Goal: Information Seeking & Learning: Find specific fact

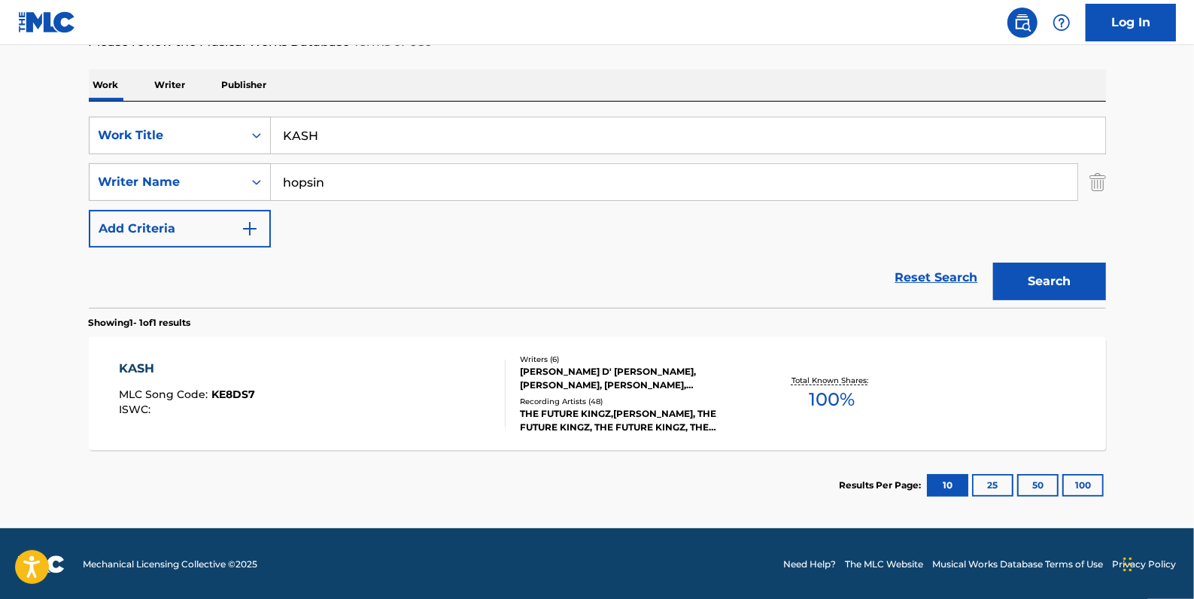
scroll to position [218, 0]
click at [354, 135] on input "KASH" at bounding box center [688, 135] width 834 height 36
drag, startPoint x: 368, startPoint y: 135, endPoint x: 270, endPoint y: 126, distance: 98.2
click at [271, 126] on input "KASH" at bounding box center [688, 135] width 834 height 36
type input "fly"
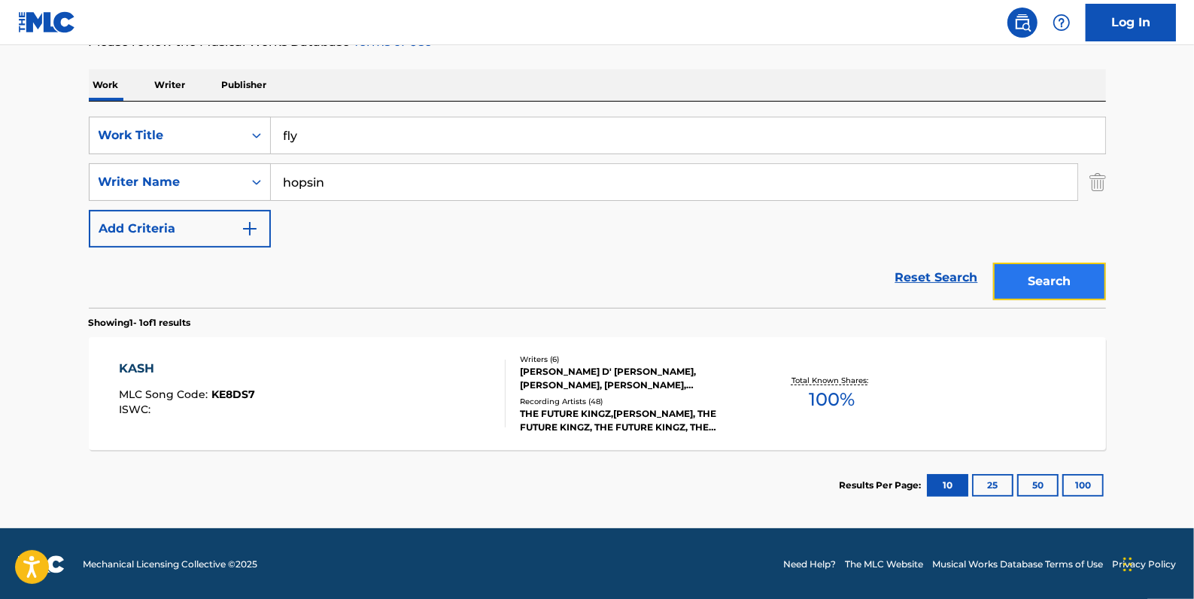
click at [1035, 279] on button "Search" at bounding box center [1049, 282] width 113 height 38
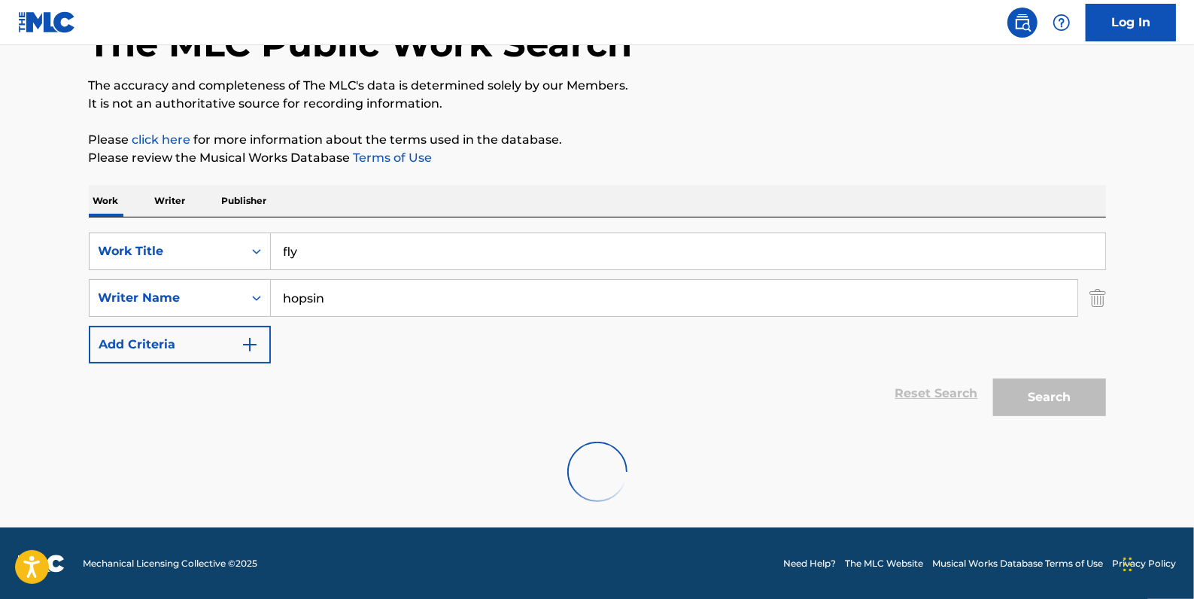
scroll to position [53, 0]
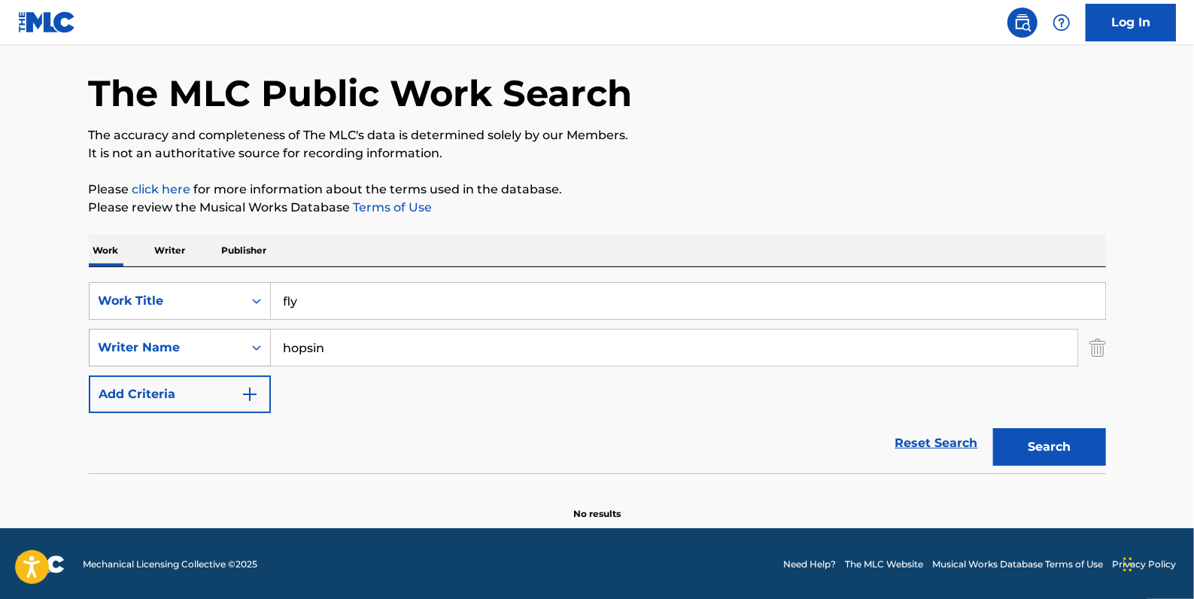
drag, startPoint x: 350, startPoint y: 340, endPoint x: 208, endPoint y: 339, distance: 141.5
click at [208, 339] on div "SearchWithCriteria9c131475-fbc5-48eb-8f8a-14fa7f67bc39 Writer Name [PERSON_NAME]" at bounding box center [597, 348] width 1017 height 38
click at [309, 348] on input "[PERSON_NAME]" at bounding box center [674, 348] width 807 height 36
click at [1064, 441] on button "Search" at bounding box center [1049, 447] width 113 height 38
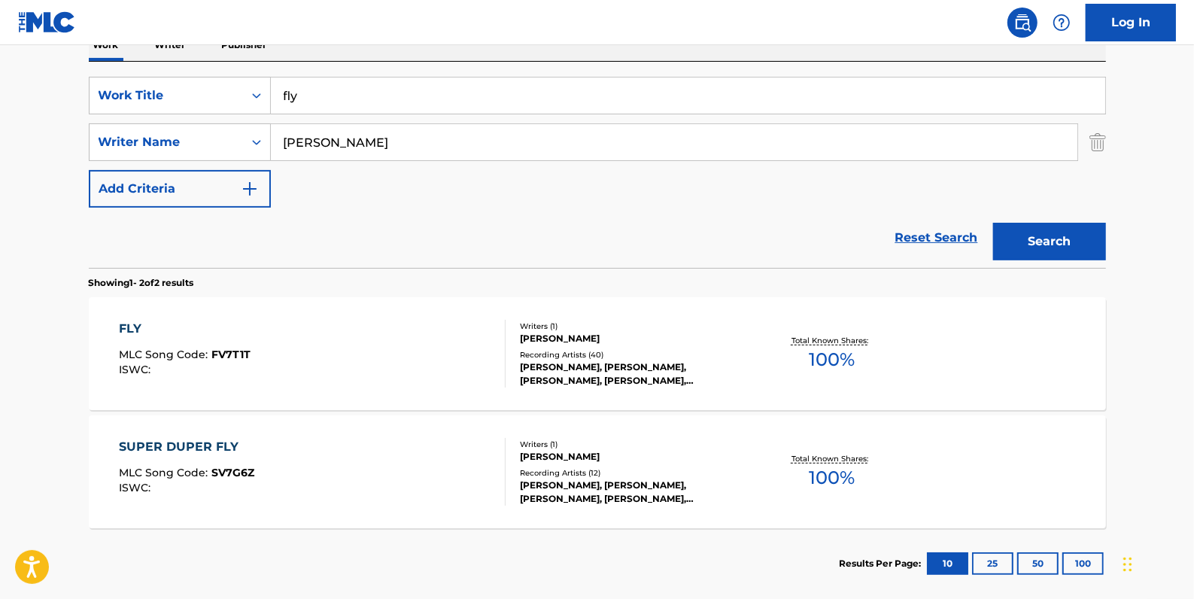
scroll to position [190, 0]
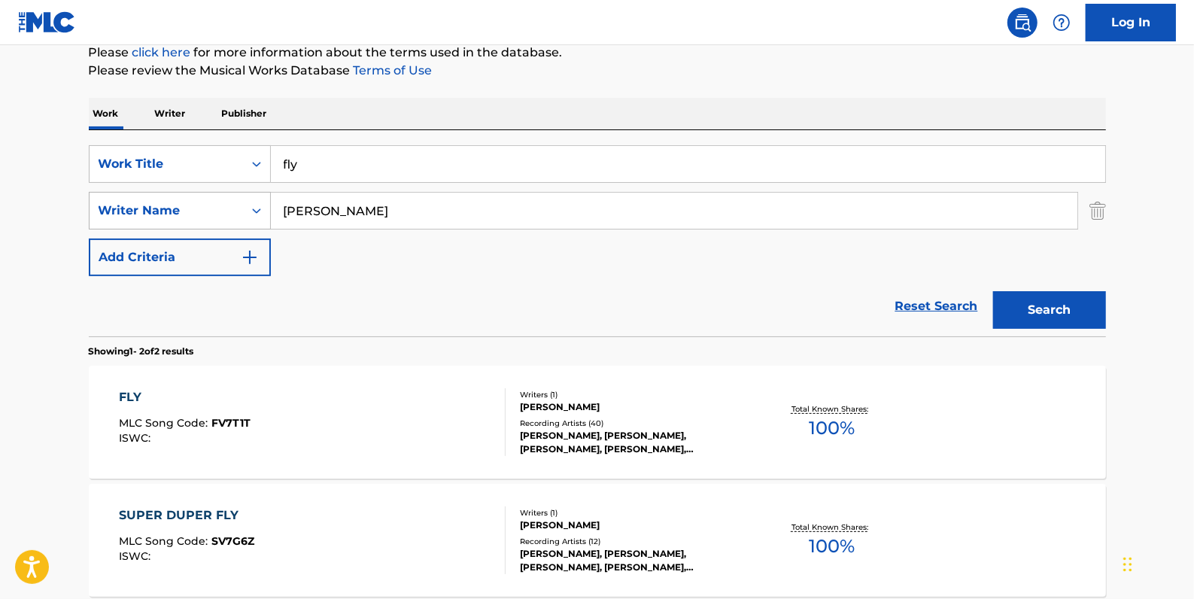
drag, startPoint x: 392, startPoint y: 212, endPoint x: 223, endPoint y: 202, distance: 169.6
click at [223, 202] on div "SearchWithCriteria9c131475-fbc5-48eb-8f8a-14fa7f67bc39 Writer Name [PERSON_NAME]" at bounding box center [597, 211] width 1017 height 38
type input "hopsin"
click at [1039, 301] on button "Search" at bounding box center [1049, 310] width 113 height 38
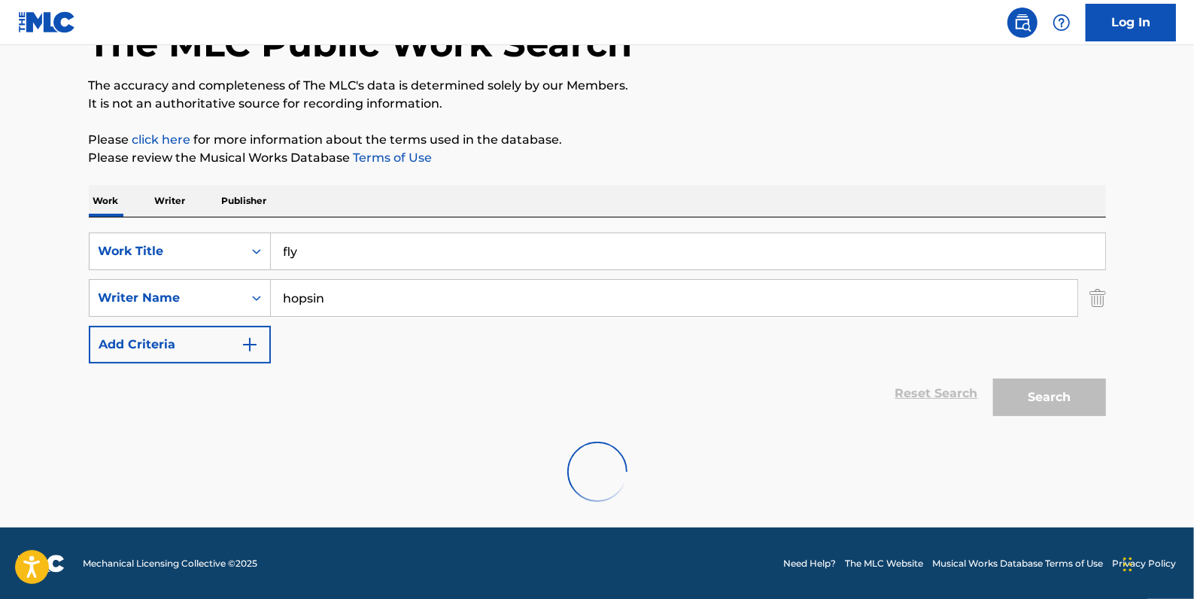
scroll to position [53, 0]
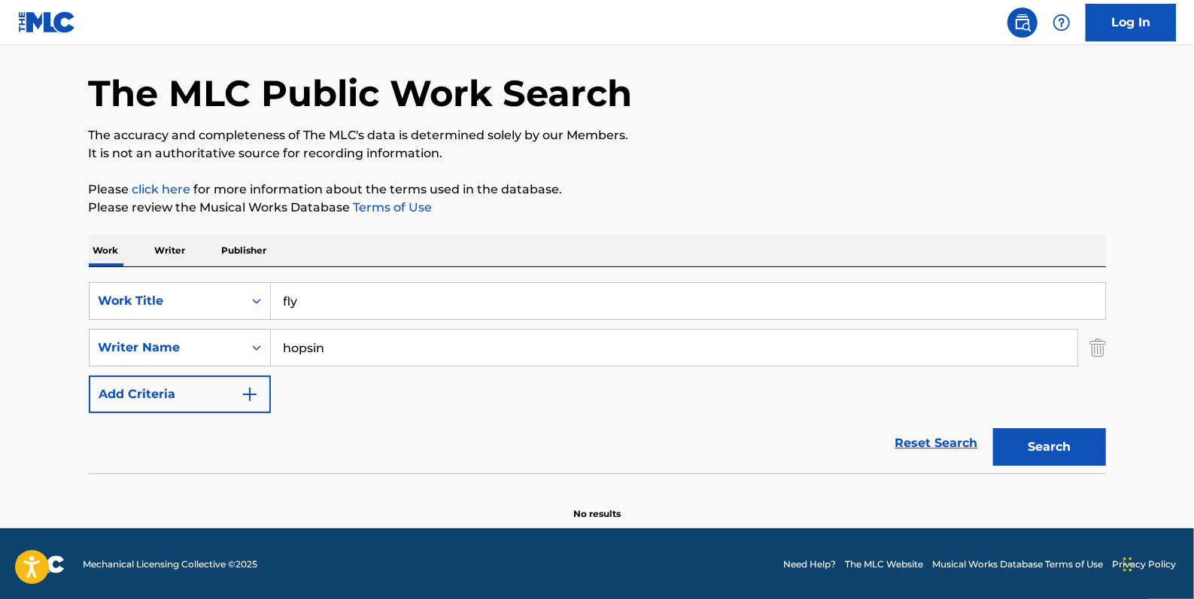
drag, startPoint x: 360, startPoint y: 298, endPoint x: 253, endPoint y: 278, distance: 108.6
click at [249, 283] on div "SearchWithCriteria33724384-d6e7-4c21-964e-c8eb5d9e6d08 Work Title fly" at bounding box center [597, 301] width 1017 height 38
paste input "ALL YOUR FAULT"
type input "ALL YOUR FAULT"
drag, startPoint x: 343, startPoint y: 345, endPoint x: 263, endPoint y: 345, distance: 79.8
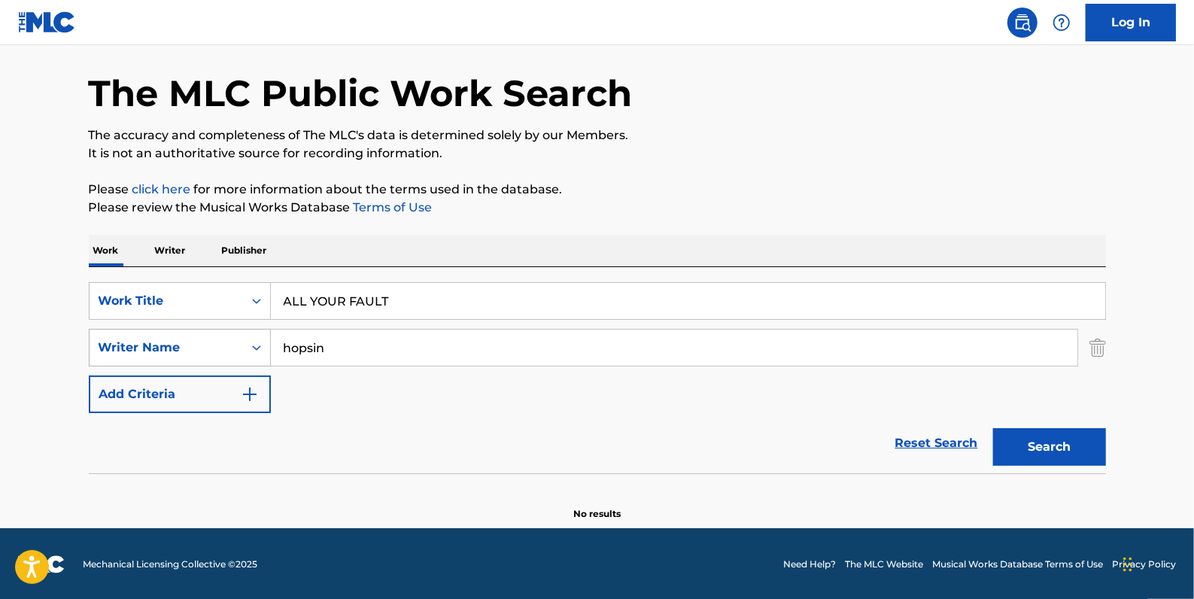
click at [263, 345] on div "SearchWithCriteria9c131475-fbc5-48eb-8f8a-14fa7f67bc39 Writer Name [PERSON_NAME]" at bounding box center [597, 348] width 1017 height 38
paste input "[PERSON_NAME]"
type input "[PERSON_NAME]"
click at [1050, 445] on button "Search" at bounding box center [1049, 447] width 113 height 38
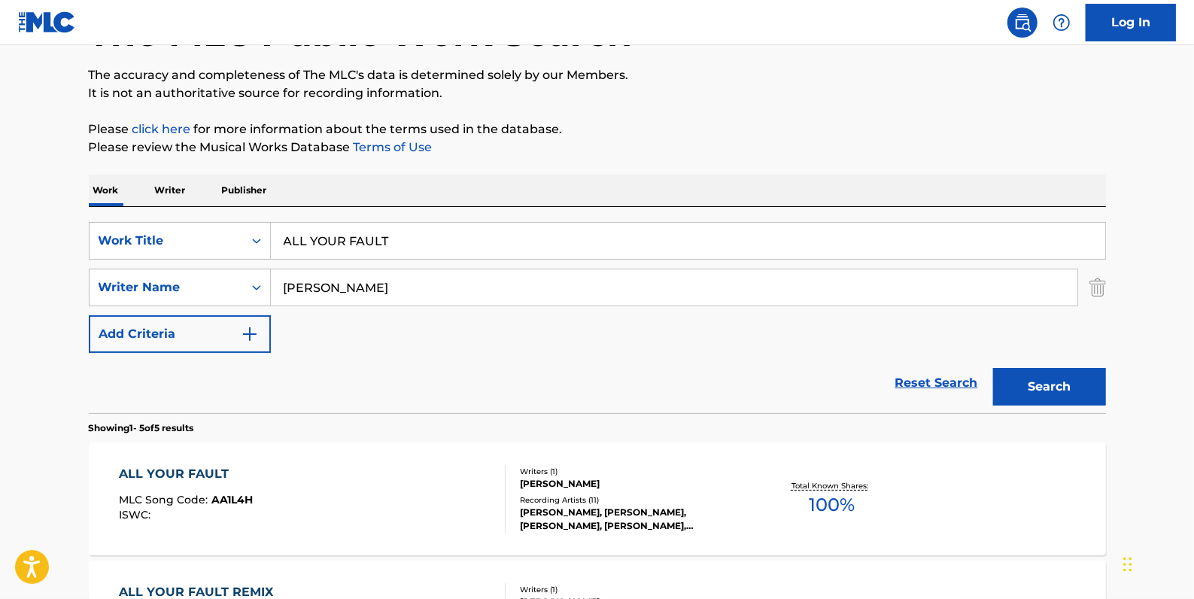
scroll to position [258, 0]
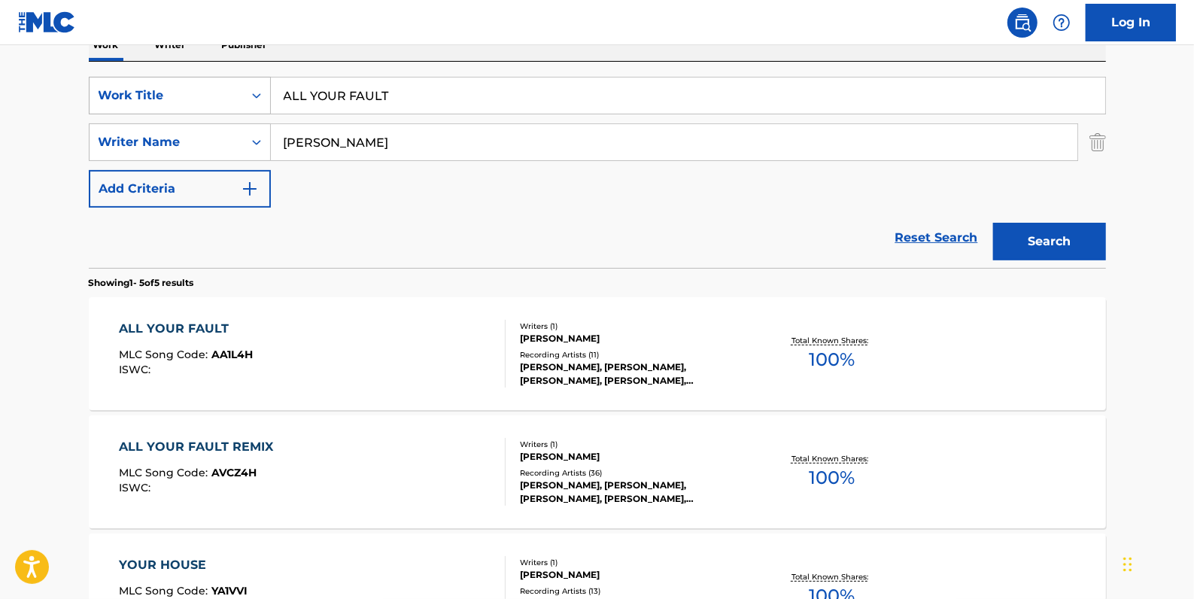
drag, startPoint x: 436, startPoint y: 96, endPoint x: 244, endPoint y: 84, distance: 193.0
click at [244, 84] on div "SearchWithCriteria33724384-d6e7-4c21-964e-c8eb5d9e6d08 Work Title ALL YOUR FAULT" at bounding box center [597, 96] width 1017 height 38
paste input "UNFEIGNED"
type input "UNFEIGNED"
click at [1025, 227] on button "Search" at bounding box center [1049, 242] width 113 height 38
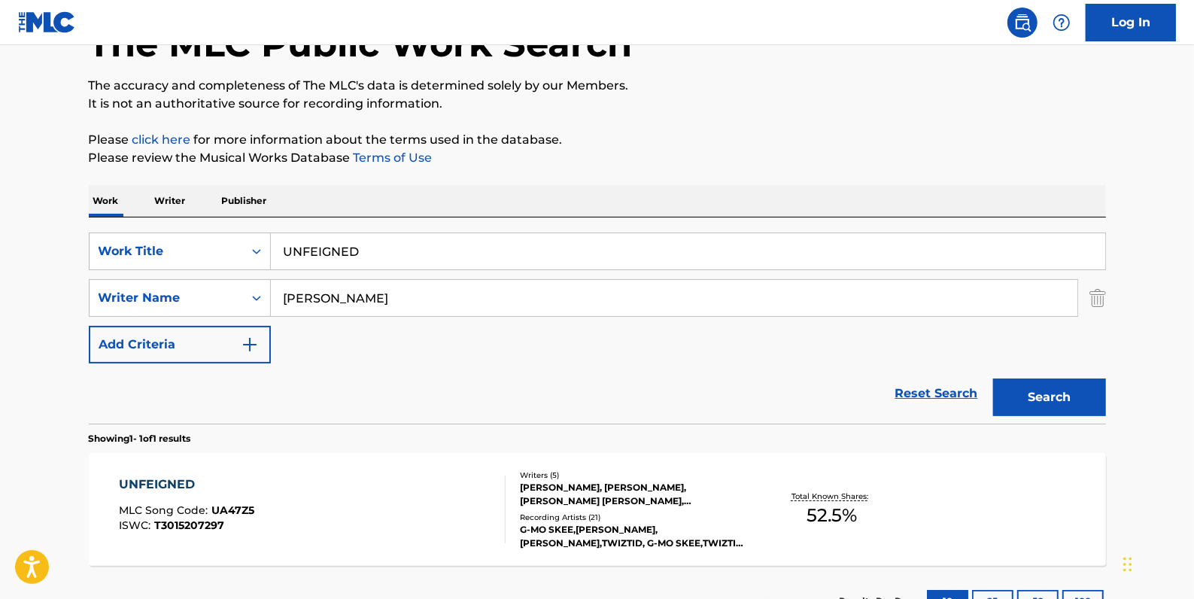
scroll to position [218, 0]
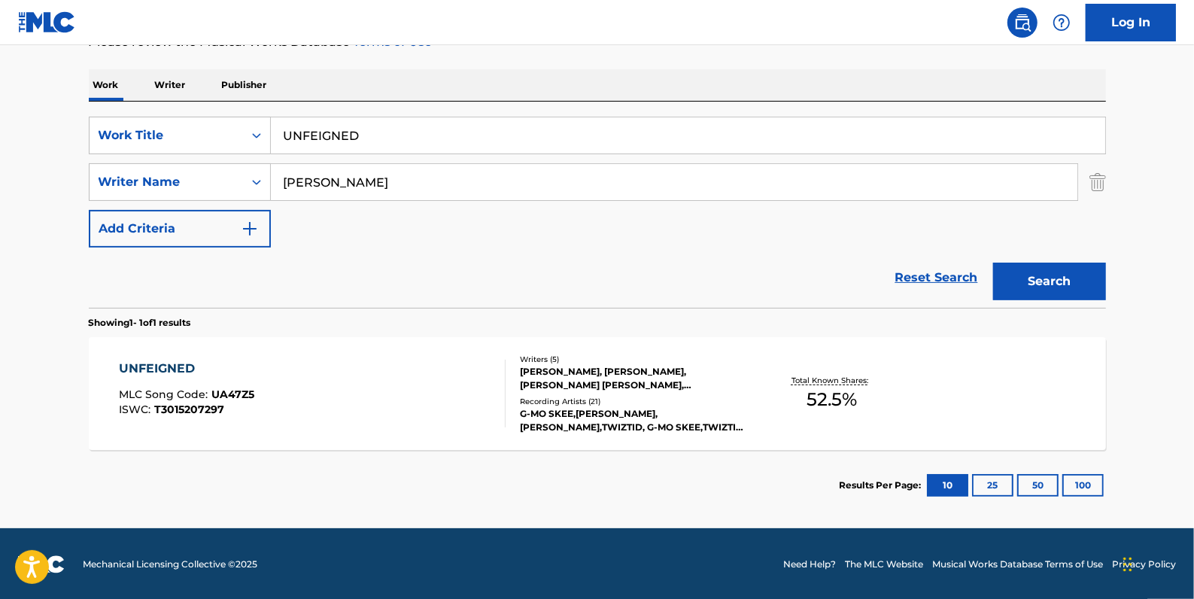
click at [430, 363] on div "UNFEIGNED MLC Song Code : UA47Z5 ISWC : T3015207297" at bounding box center [312, 394] width 387 height 68
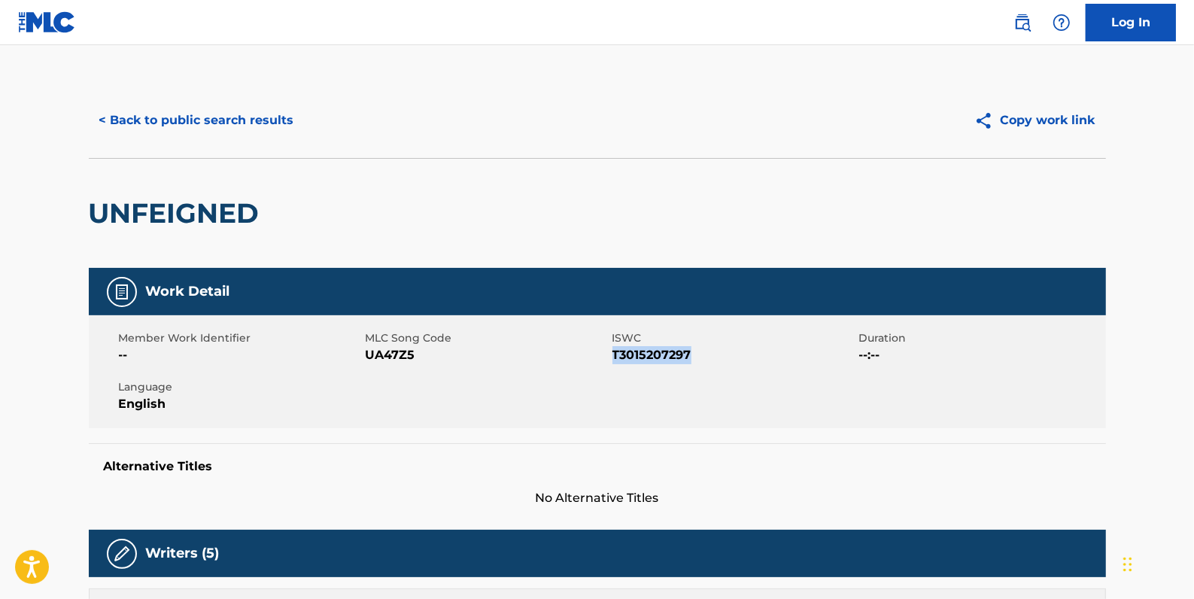
drag, startPoint x: 700, startPoint y: 355, endPoint x: 612, endPoint y: 349, distance: 88.2
click at [613, 349] on span "T3015207297" at bounding box center [734, 355] width 243 height 18
drag, startPoint x: 612, startPoint y: 348, endPoint x: 629, endPoint y: 360, distance: 21.1
copy span "T3015207297"
click at [240, 119] on button "< Back to public search results" at bounding box center [197, 121] width 216 height 38
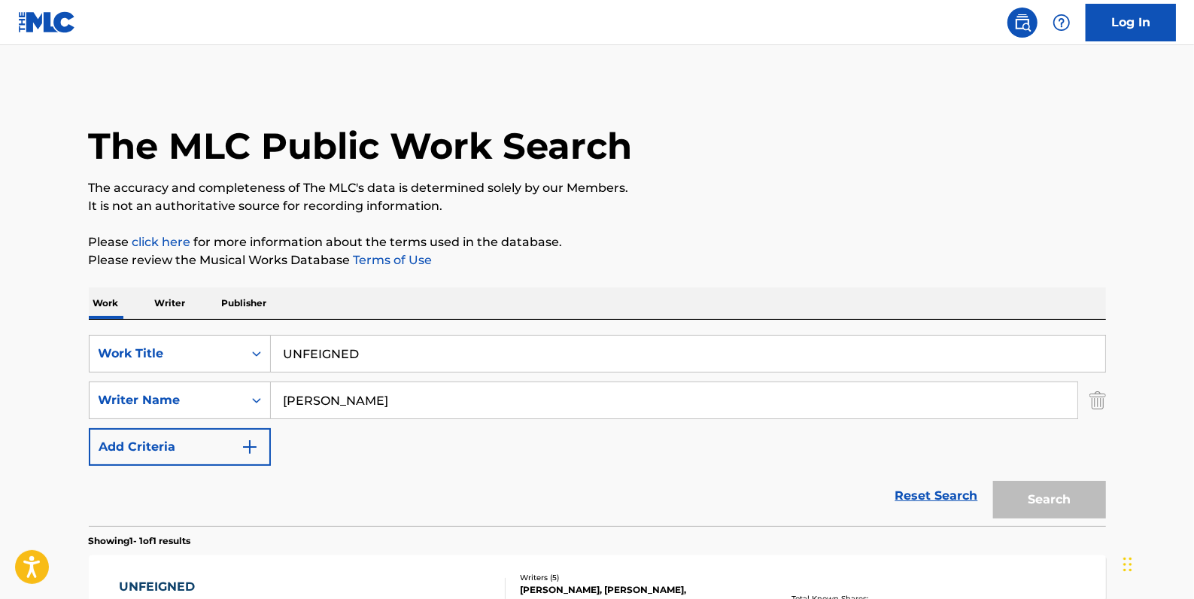
scroll to position [133, 0]
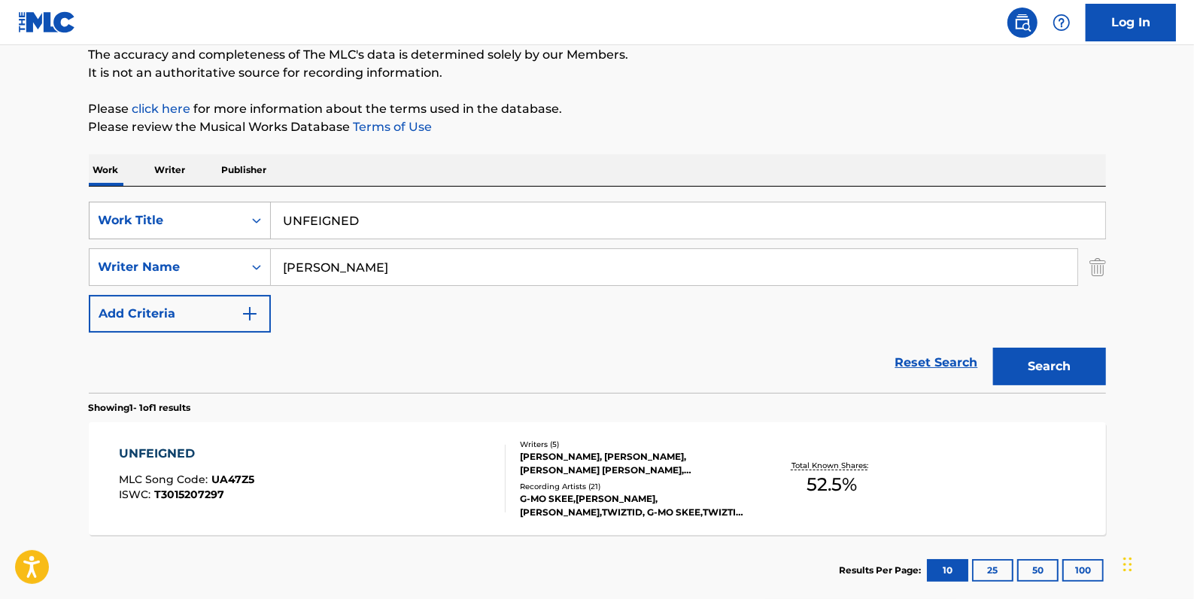
drag, startPoint x: 412, startPoint y: 222, endPoint x: 242, endPoint y: 211, distance: 171.2
click at [242, 211] on div "SearchWithCriteria33724384-d6e7-4c21-964e-c8eb5d9e6d08 Work Title UNFEIGNED" at bounding box center [597, 221] width 1017 height 38
paste input "LEATHER FACE"
type input "LEATHER FACE"
click at [1050, 366] on button "Search" at bounding box center [1049, 367] width 113 height 38
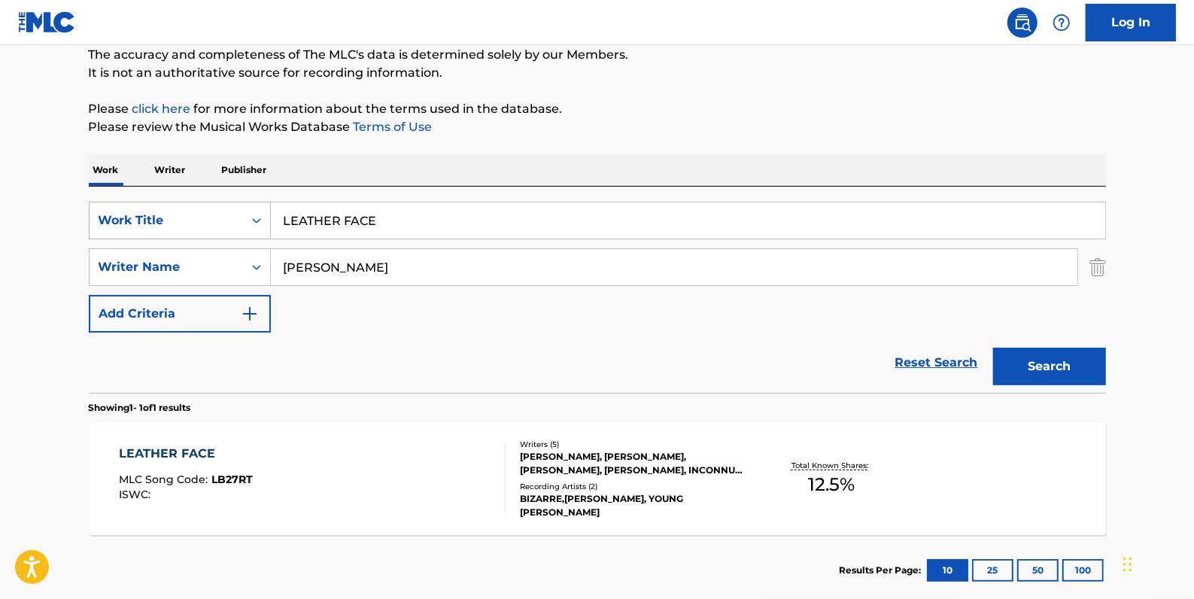
drag, startPoint x: 399, startPoint y: 223, endPoint x: 269, endPoint y: 220, distance: 130.2
click at [269, 220] on div "SearchWithCriteria33724384-d6e7-4c21-964e-c8eb5d9e6d08 Work Title LEATHER FACE" at bounding box center [597, 221] width 1017 height 38
paste input "EVERYBODY S A BITCH"
type input "EVERYBODY S A BITCH"
click at [1059, 357] on button "Search" at bounding box center [1049, 367] width 113 height 38
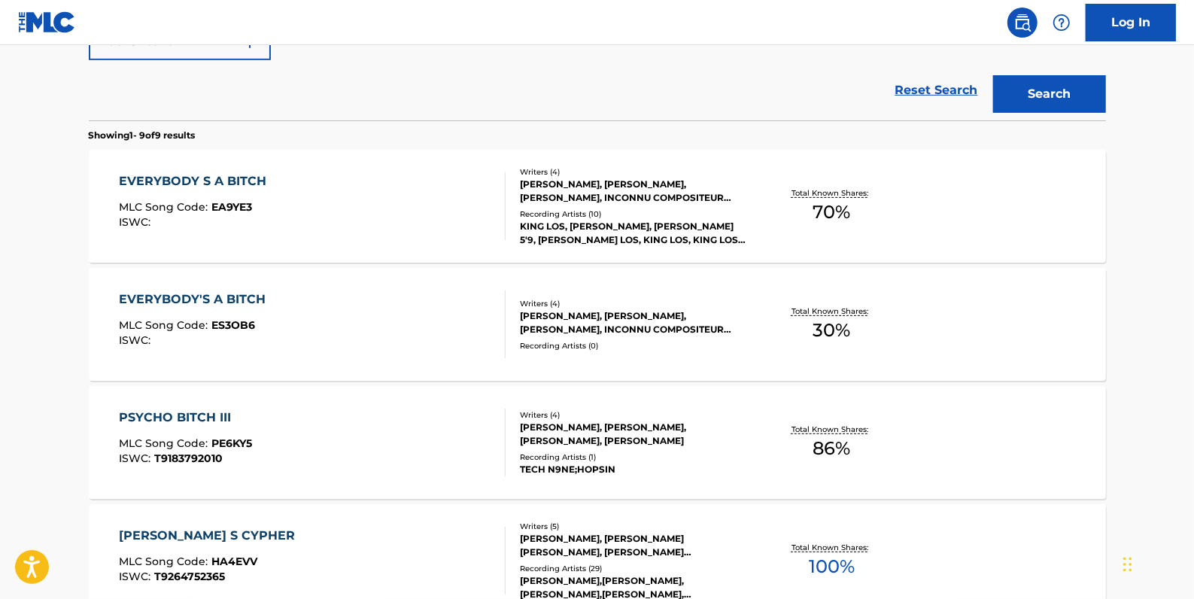
scroll to position [406, 0]
click at [436, 301] on div "EVERYBODY'S A BITCH MLC Song Code : ES3OB6 ISWC :" at bounding box center [312, 324] width 387 height 68
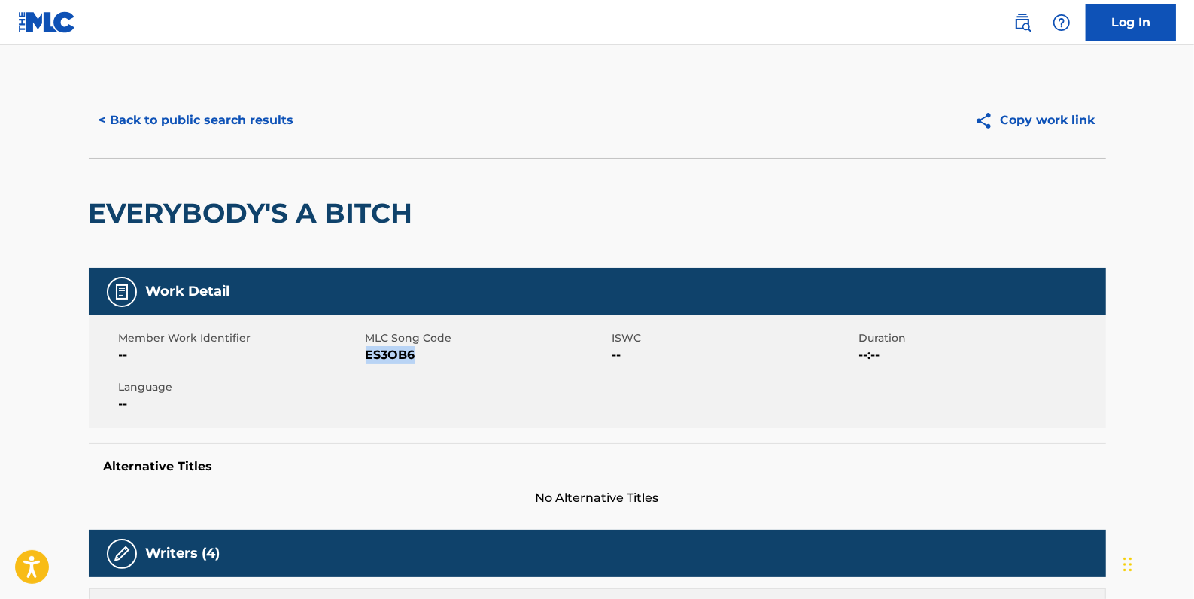
drag, startPoint x: 423, startPoint y: 356, endPoint x: 368, endPoint y: 355, distance: 54.9
click at [368, 355] on span "ES3OB6" at bounding box center [487, 355] width 243 height 18
copy span "ES3OB6"
click at [236, 108] on button "< Back to public search results" at bounding box center [197, 121] width 216 height 38
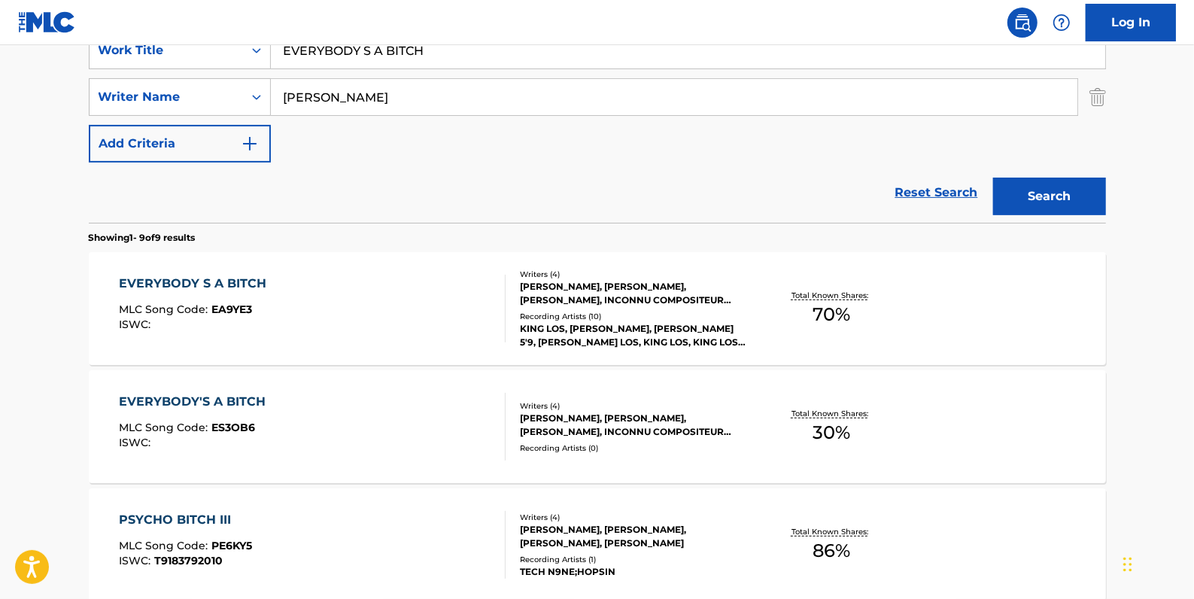
scroll to position [287, 0]
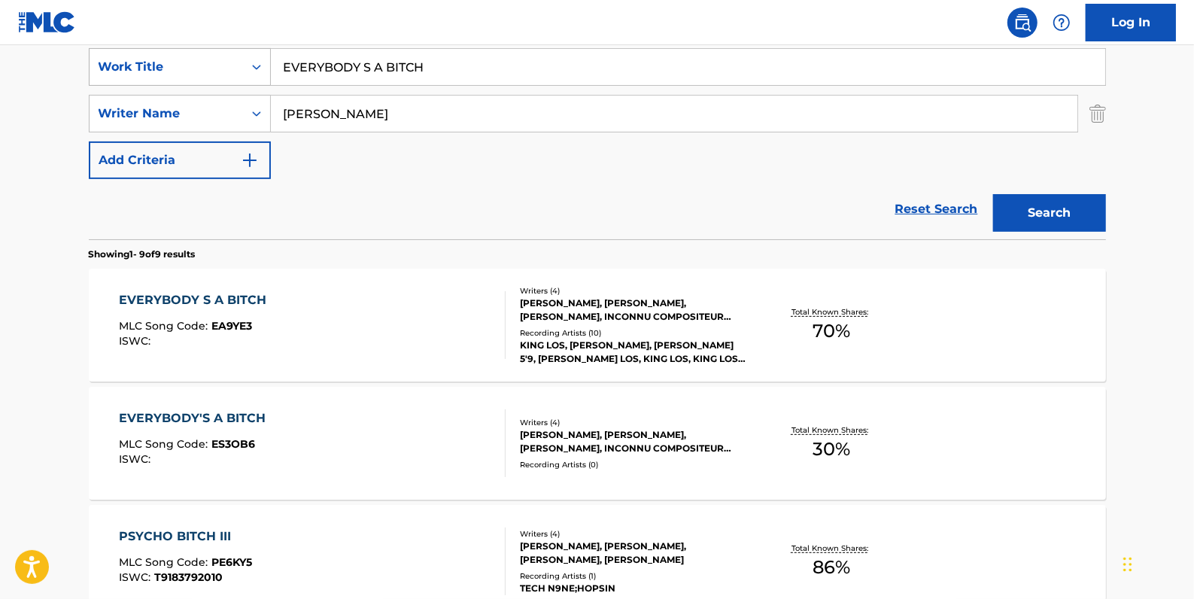
drag, startPoint x: 441, startPoint y: 65, endPoint x: 262, endPoint y: 60, distance: 179.2
click at [262, 60] on div "SearchWithCriteria33724384-d6e7-4c21-964e-c8eb5d9e6d08 Work Title EVERYBODY S A…" at bounding box center [597, 67] width 1017 height 38
paste input "FREE MEAL"
type input "FREE MEAL"
click at [1068, 214] on button "Search" at bounding box center [1049, 213] width 113 height 38
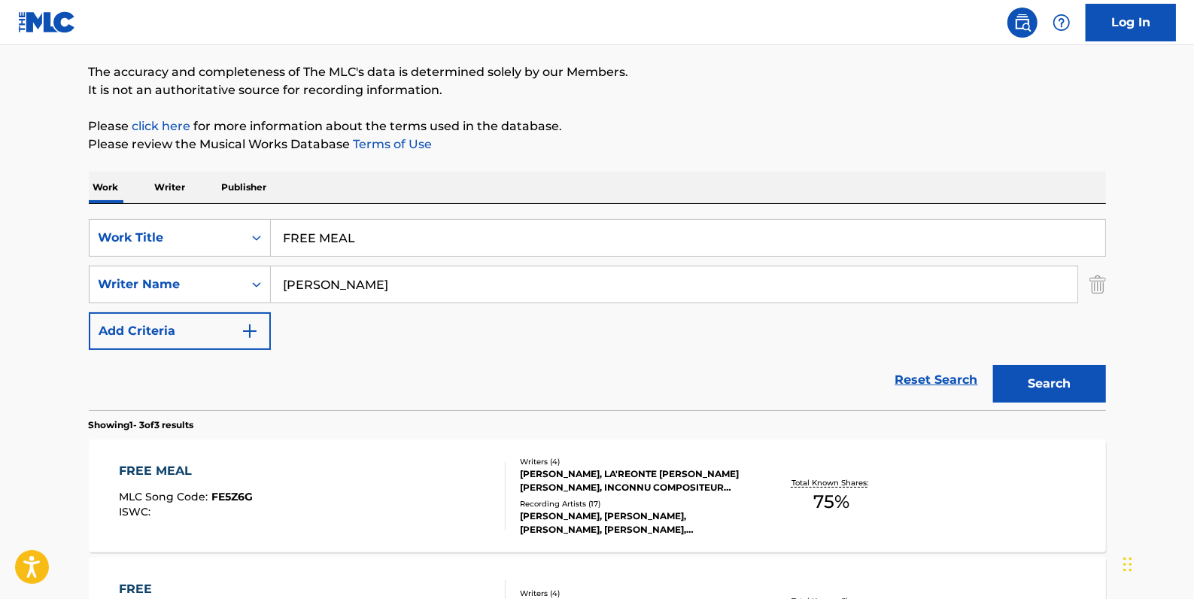
scroll to position [82, 0]
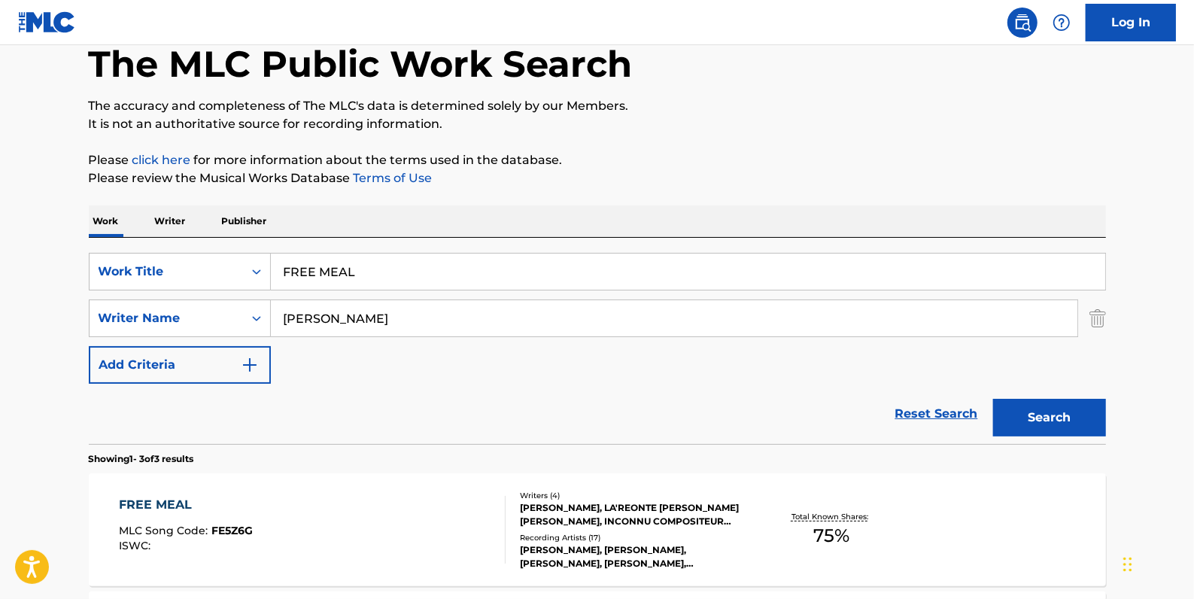
drag, startPoint x: 383, startPoint y: 278, endPoint x: 243, endPoint y: 152, distance: 188.6
click at [224, 270] on div "SearchWithCriteria33724384-d6e7-4c21-964e-c8eb5d9e6d08 Work Title FREE MEAL" at bounding box center [597, 272] width 1017 height 38
paste input "FUCK THAT"
type input "FUCK THAT"
click at [1053, 418] on button "Search" at bounding box center [1049, 418] width 113 height 38
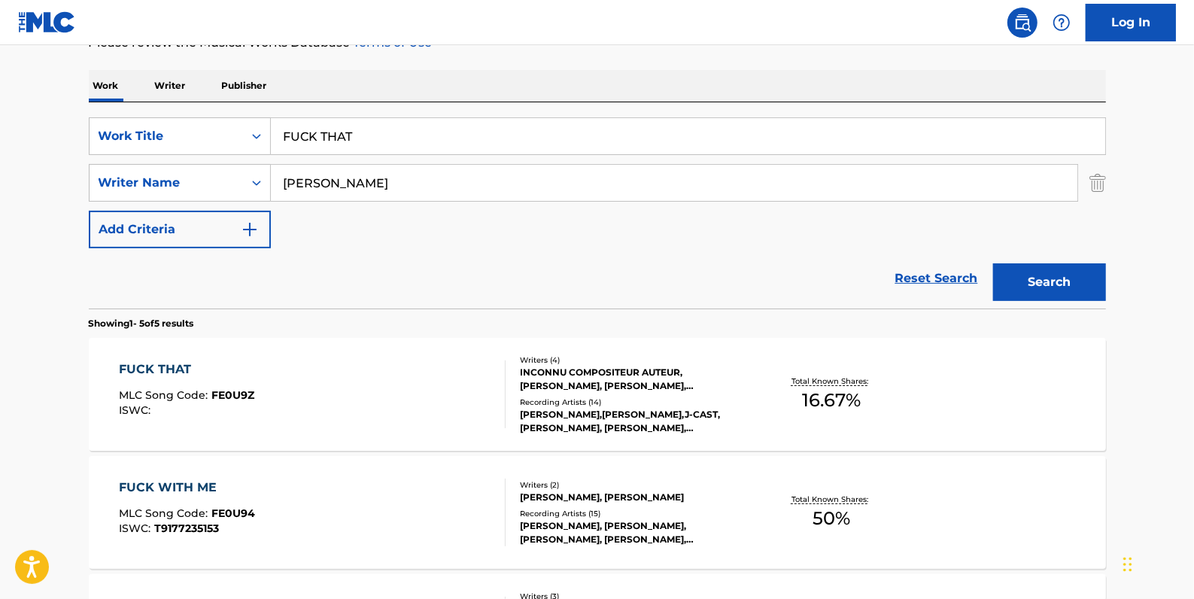
scroll to position [218, 0]
drag, startPoint x: 391, startPoint y: 132, endPoint x: 266, endPoint y: 133, distance: 125.7
click at [266, 133] on div "SearchWithCriteria33724384-d6e7-4c21-964e-c8eb5d9e6d08 Work Title FUCK THAT" at bounding box center [597, 136] width 1017 height 38
paste input "HELL S [PERSON_NAME]"
type input "HELL S [PERSON_NAME]"
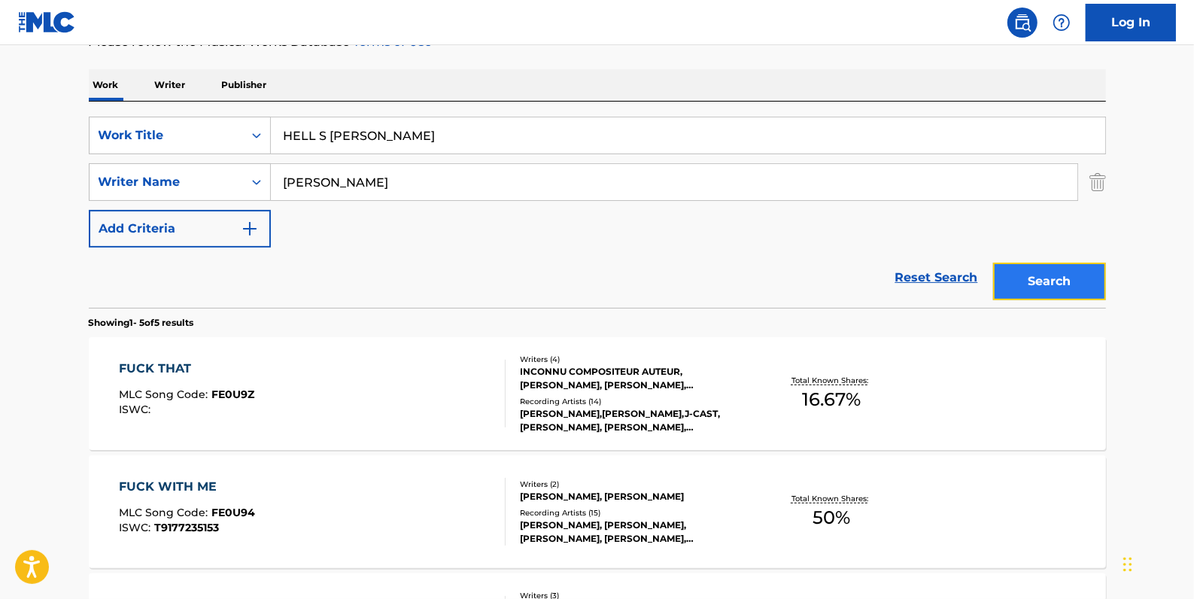
click at [1039, 281] on button "Search" at bounding box center [1049, 282] width 113 height 38
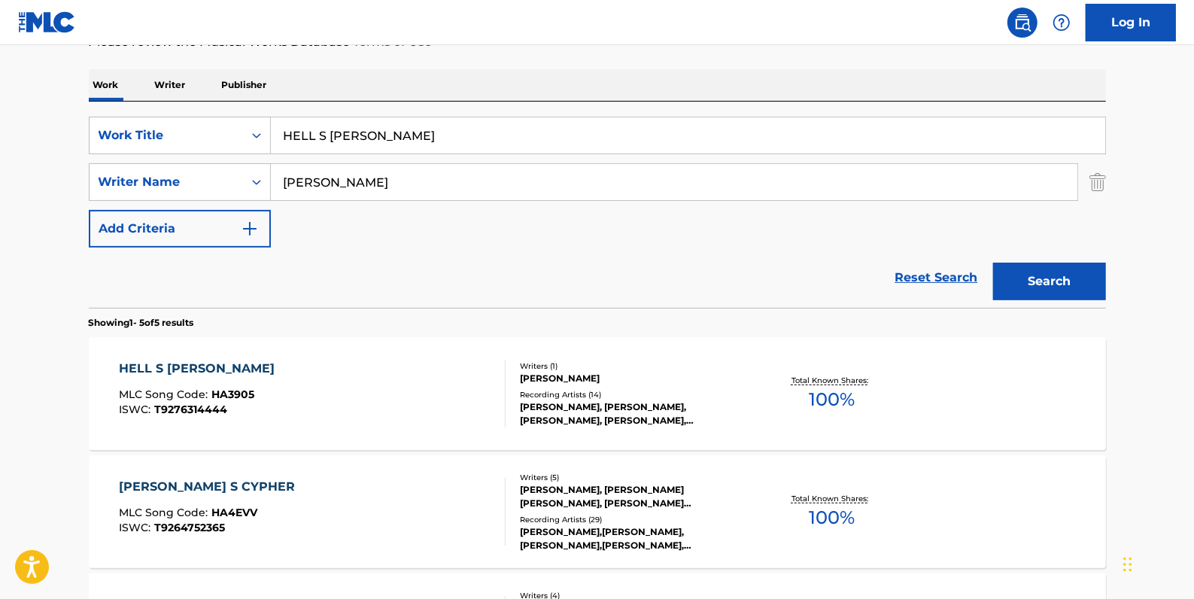
click at [381, 386] on div "HELL S [PERSON_NAME] MLC Song Code : HA3905 ISWC : T9276314444" at bounding box center [312, 394] width 387 height 68
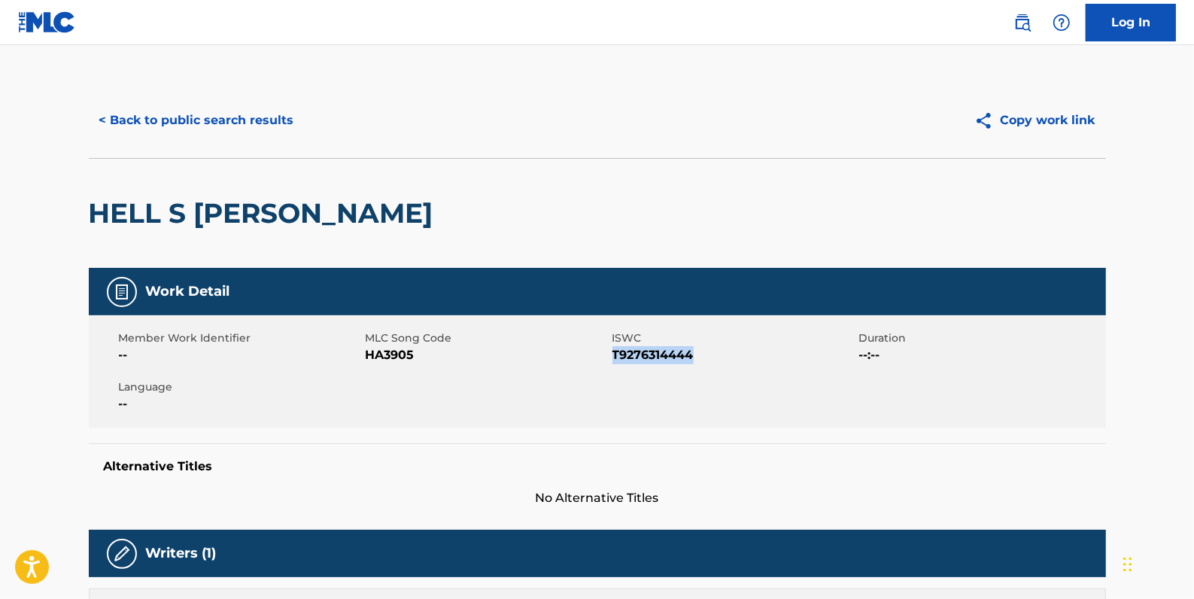
drag, startPoint x: 693, startPoint y: 354, endPoint x: 613, endPoint y: 357, distance: 79.9
click at [613, 357] on span "T9276314444" at bounding box center [734, 355] width 243 height 18
copy span "T9276314444"
click at [172, 132] on button "< Back to public search results" at bounding box center [197, 121] width 216 height 38
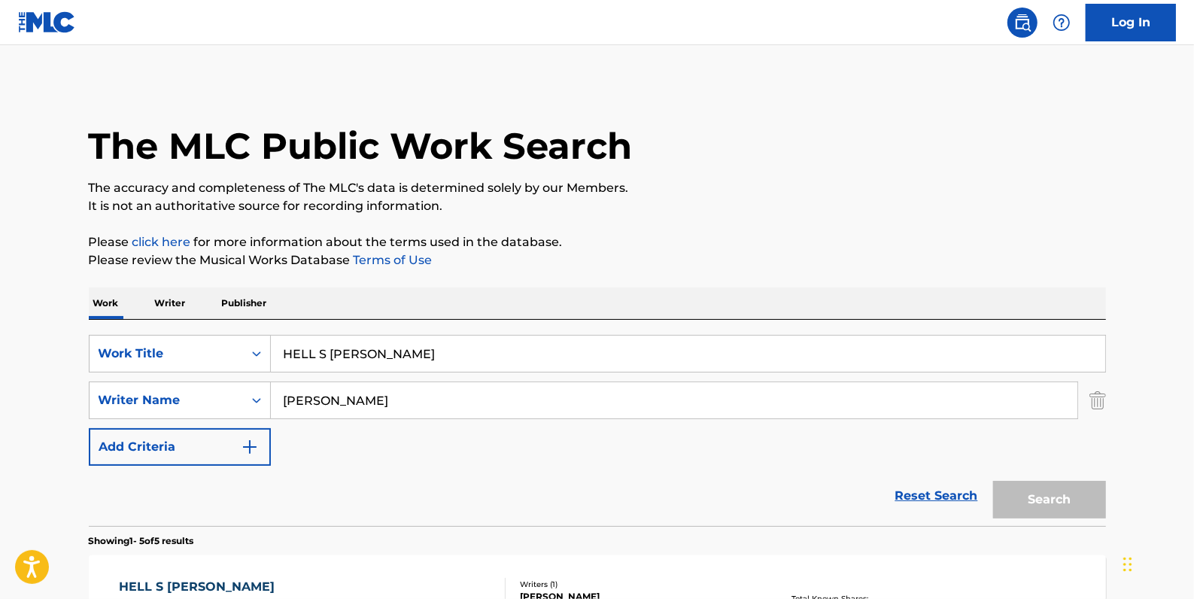
scroll to position [218, 0]
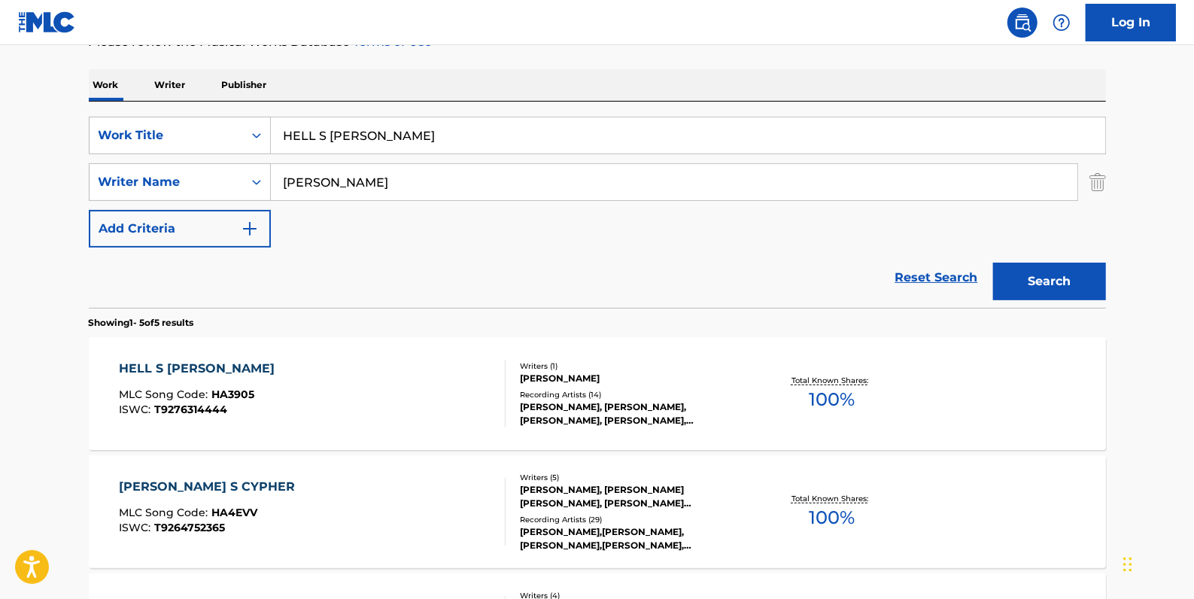
click at [318, 130] on input "HELL S [PERSON_NAME]" at bounding box center [688, 135] width 834 height 36
type input "HELL'S [PERSON_NAME]"
click at [1050, 284] on button "Search" at bounding box center [1049, 282] width 113 height 38
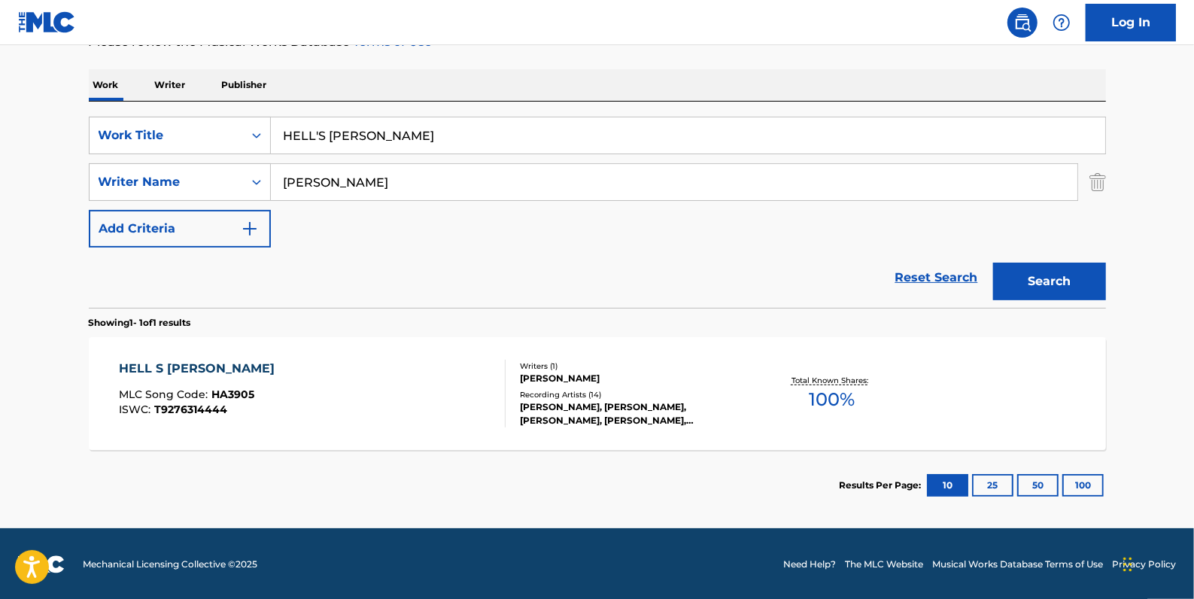
drag, startPoint x: 389, startPoint y: 135, endPoint x: 218, endPoint y: 114, distance: 172.0
click at [218, 114] on div "SearchWithCriteria33724384-d6e7-4c21-964e-c8eb5d9e6d08 Work Title HELL'S [PERSO…" at bounding box center [597, 205] width 1017 height 206
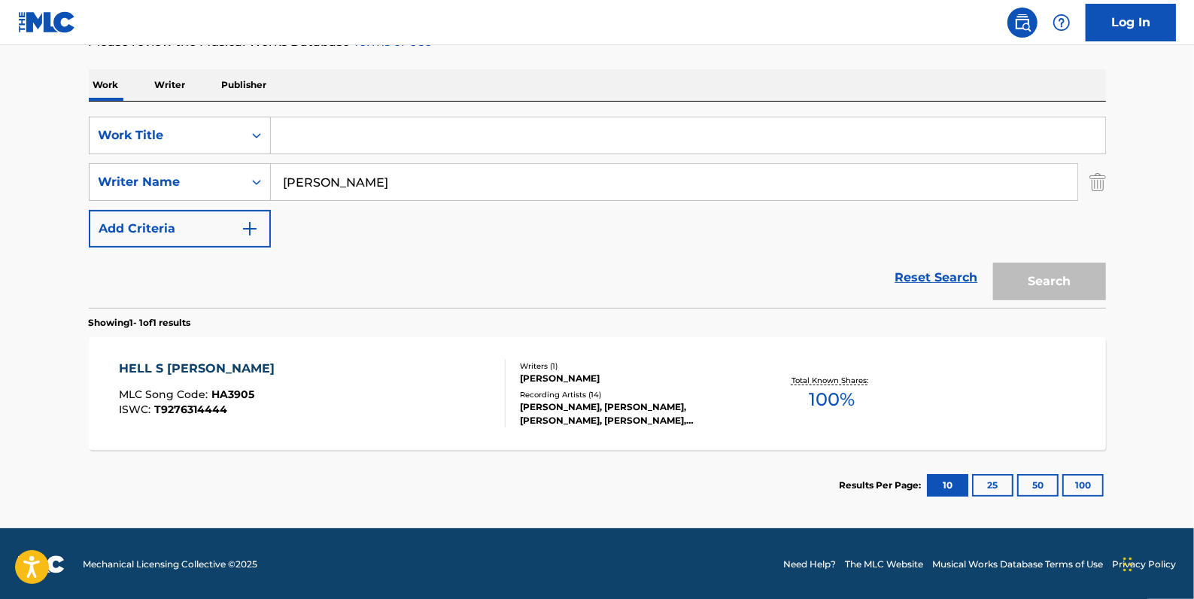
paste input "HOME INVASION"
type input "HOME INVASION"
click at [1044, 280] on button "Search" at bounding box center [1049, 282] width 113 height 38
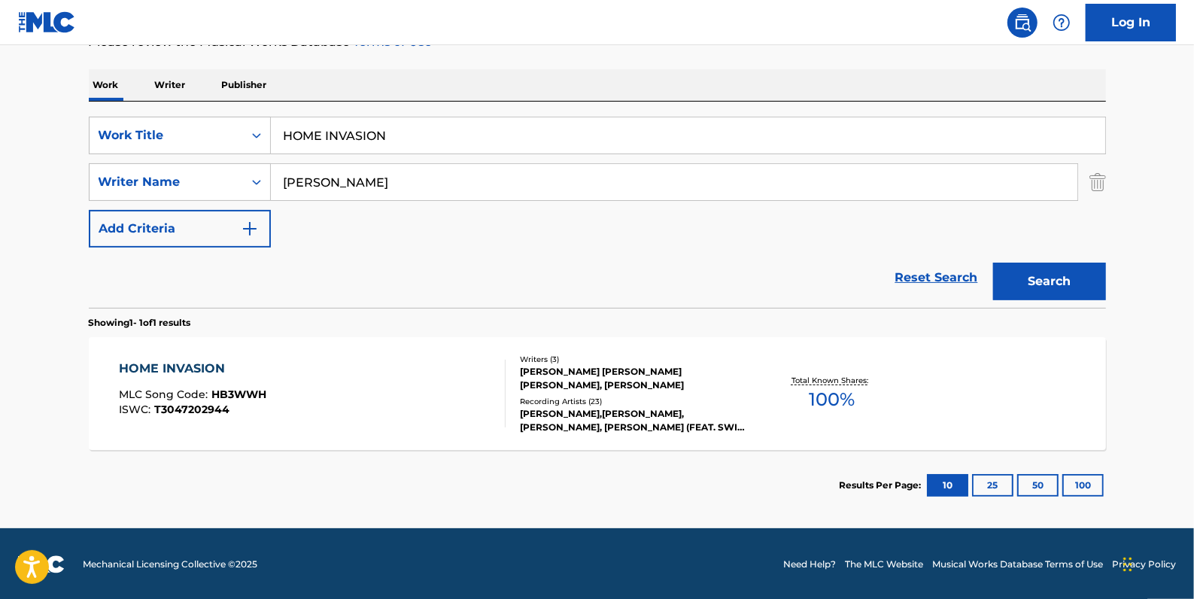
click at [307, 392] on div "HOME INVASION MLC Song Code : HB3WWH ISWC : T3047202944" at bounding box center [312, 394] width 387 height 68
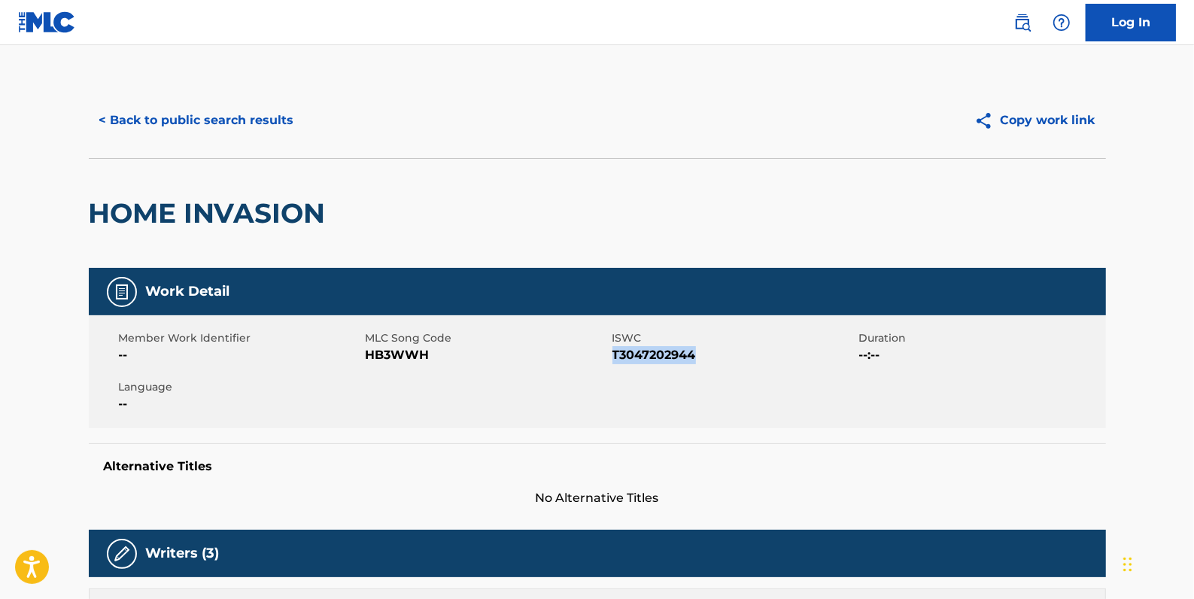
drag, startPoint x: 707, startPoint y: 351, endPoint x: 611, endPoint y: 353, distance: 96.3
click at [613, 353] on span "T3047202944" at bounding box center [734, 355] width 243 height 18
drag, startPoint x: 611, startPoint y: 353, endPoint x: 623, endPoint y: 356, distance: 12.4
copy span "T3047202944"
click at [250, 117] on button "< Back to public search results" at bounding box center [197, 121] width 216 height 38
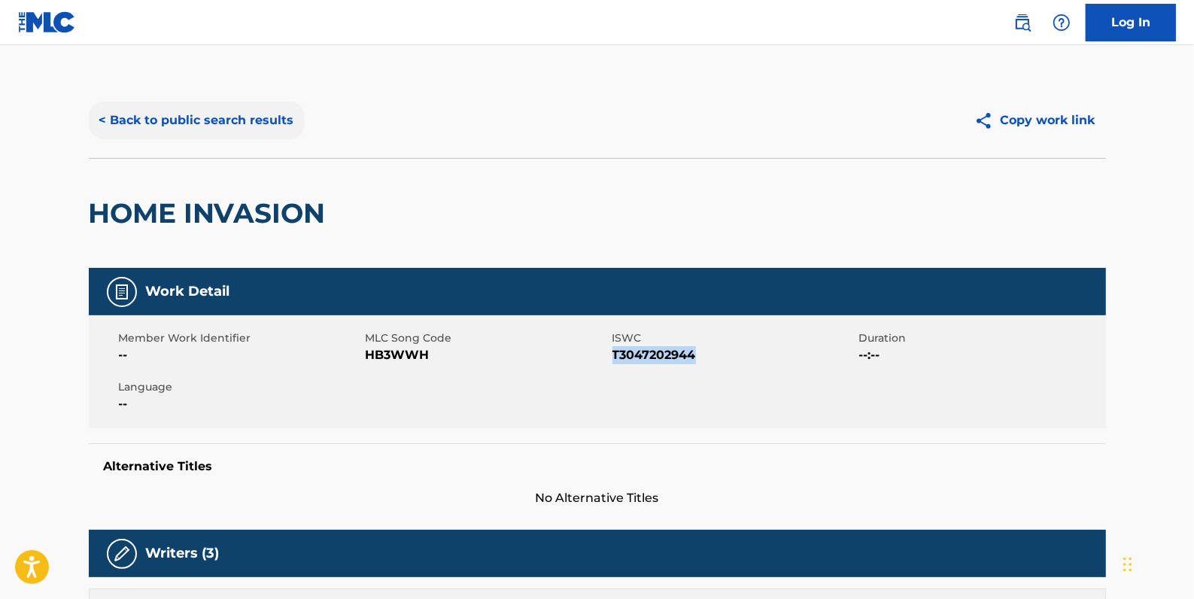
scroll to position [133, 0]
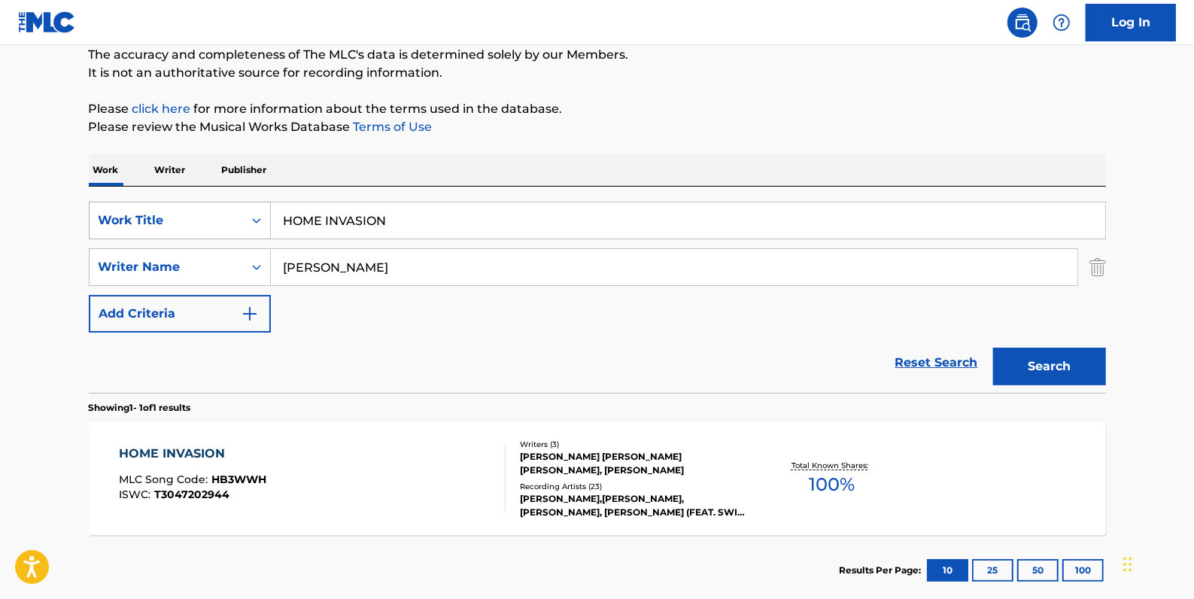
drag, startPoint x: 424, startPoint y: 226, endPoint x: 223, endPoint y: 184, distance: 205.3
click at [250, 219] on div "SearchWithCriteria33724384-d6e7-4c21-964e-c8eb5d9e6d08 Work Title HOME INVASION" at bounding box center [597, 221] width 1017 height 38
paste input "[PERSON_NAME] S CYPHER"
type input "[PERSON_NAME] S CYPHER"
click at [1059, 366] on button "Search" at bounding box center [1049, 367] width 113 height 38
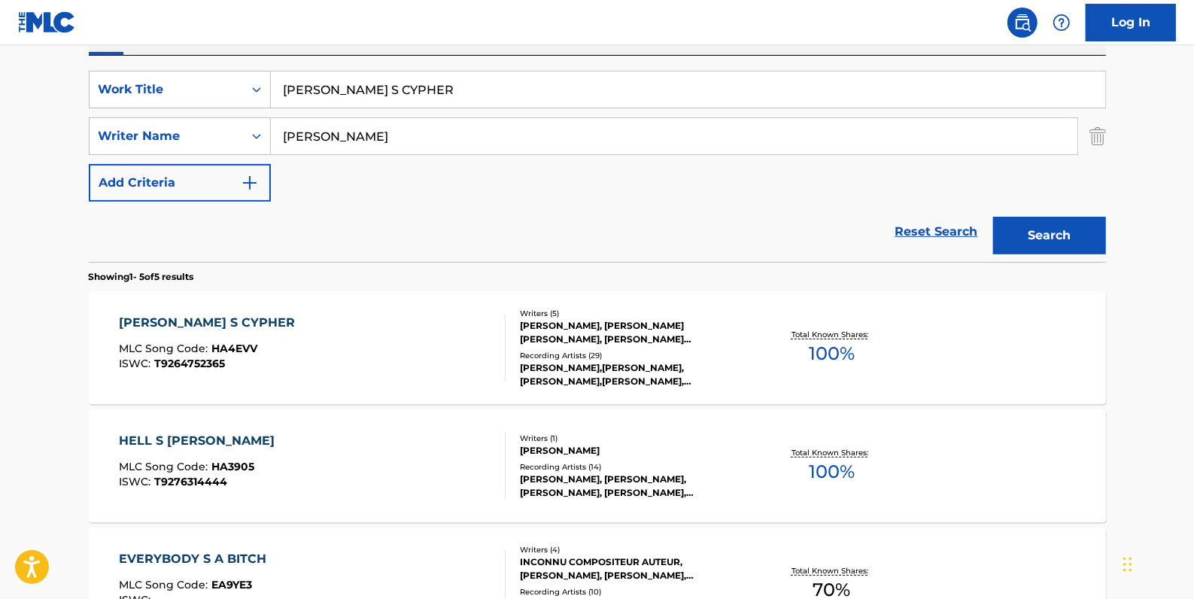
scroll to position [270, 0]
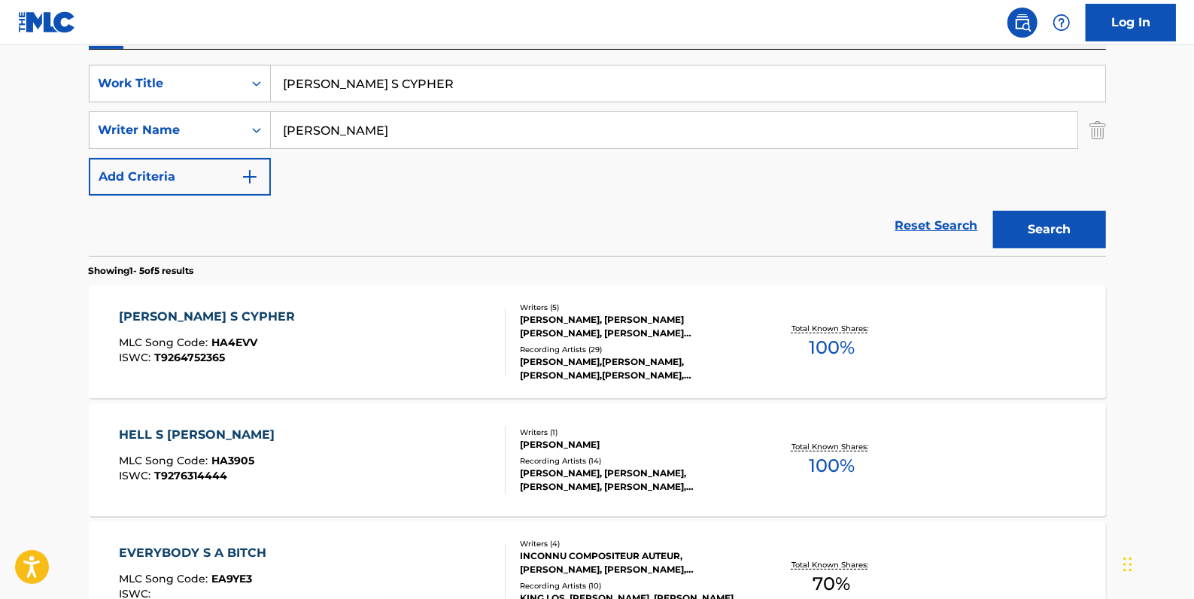
click at [390, 315] on div "[PERSON_NAME] S CYPHER MLC Song Code : HA4EVV ISWC : T9264752365" at bounding box center [312, 342] width 387 height 68
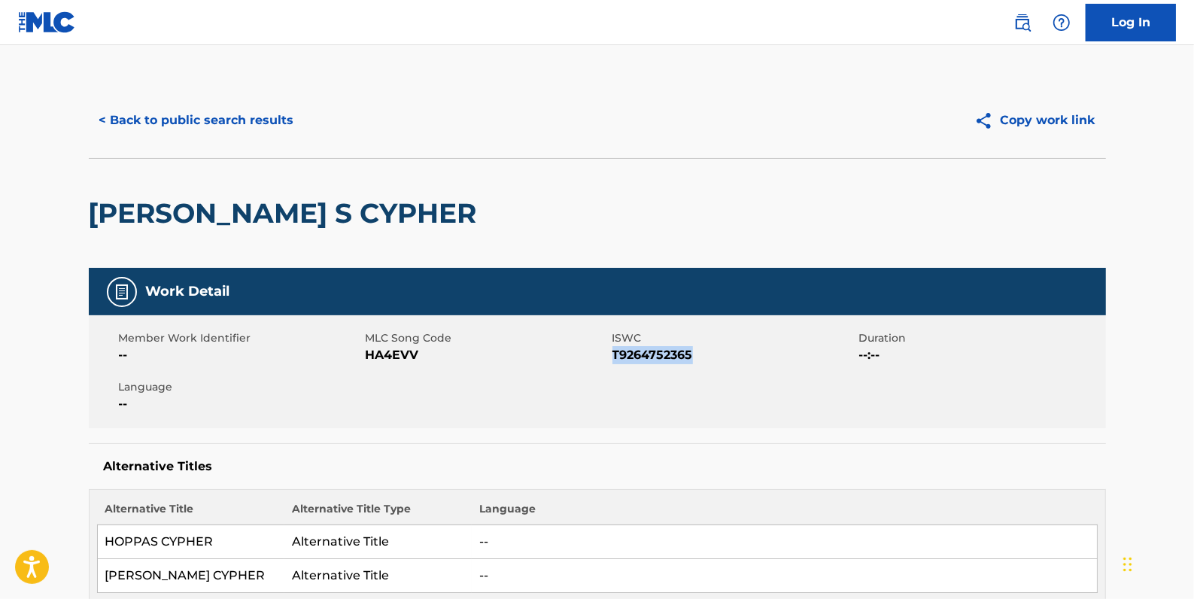
drag, startPoint x: 701, startPoint y: 366, endPoint x: 613, endPoint y: 360, distance: 88.2
click at [613, 360] on div "Member Work Identifier -- MLC Song Code HA4EVV ISWC T9264752365 Duration --:-- …" at bounding box center [597, 371] width 1017 height 113
drag, startPoint x: 613, startPoint y: 360, endPoint x: 625, endPoint y: 359, distance: 12.1
copy span "T9264752365"
click at [172, 118] on button "< Back to public search results" at bounding box center [197, 121] width 216 height 38
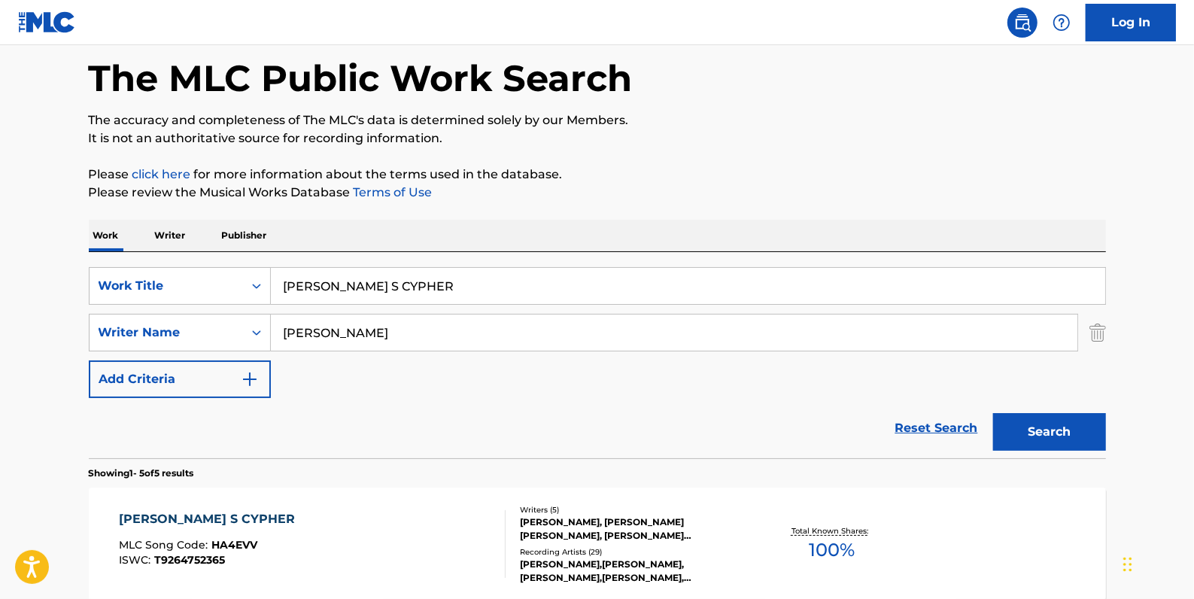
scroll to position [65, 0]
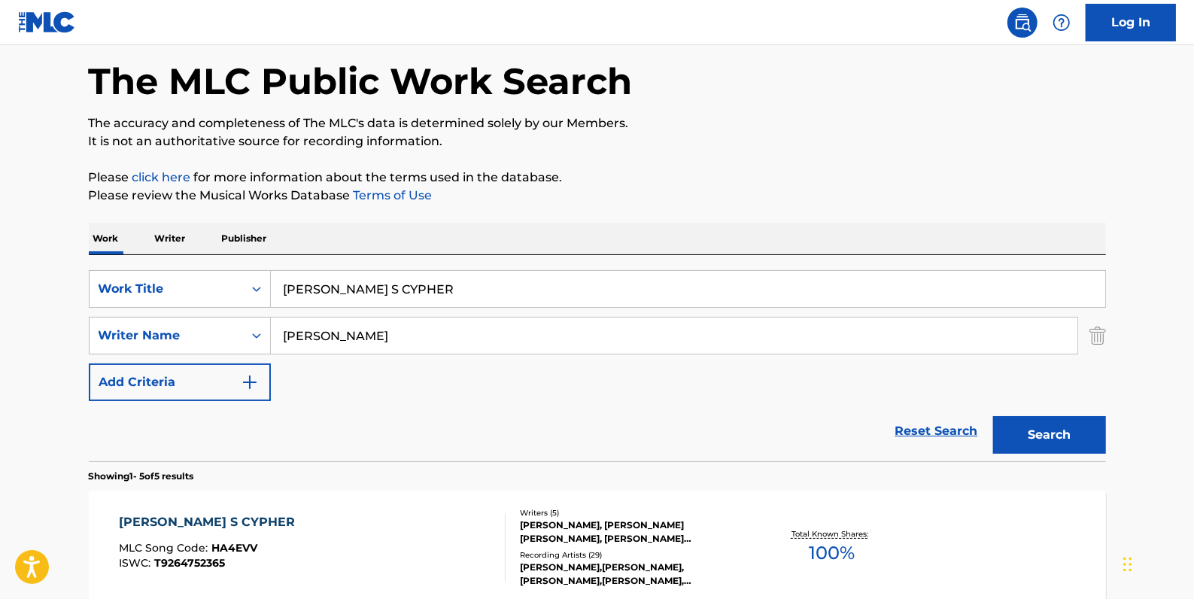
click at [332, 280] on input "[PERSON_NAME] S CYPHER" at bounding box center [688, 289] width 834 height 36
type input "[PERSON_NAME] CYPHER"
click at [1034, 430] on button "Search" at bounding box center [1049, 435] width 113 height 38
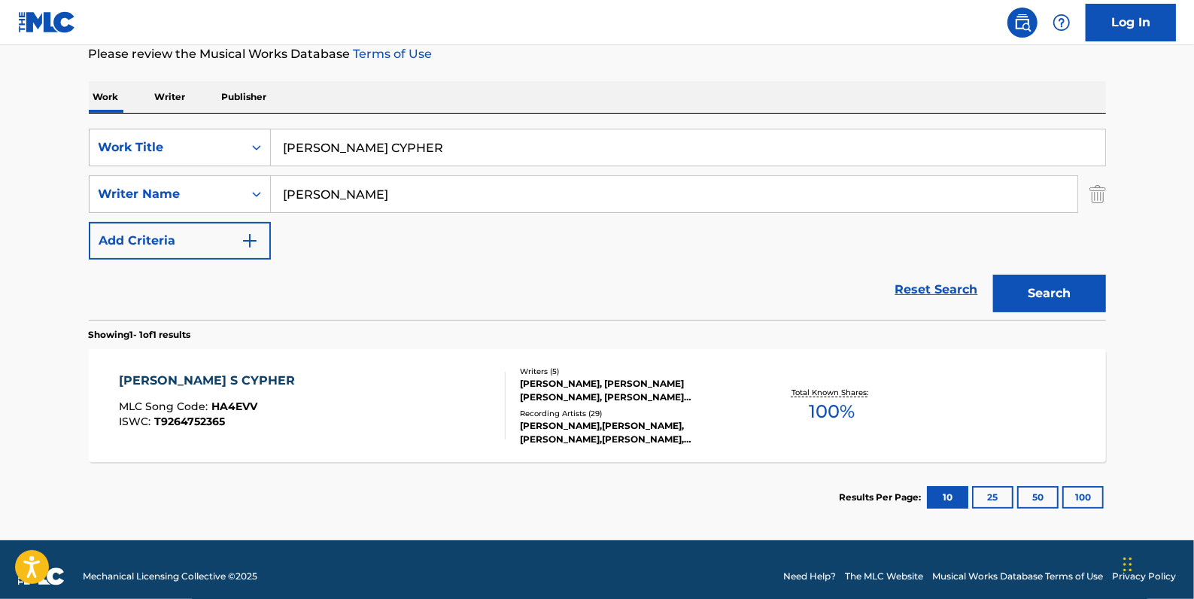
scroll to position [218, 0]
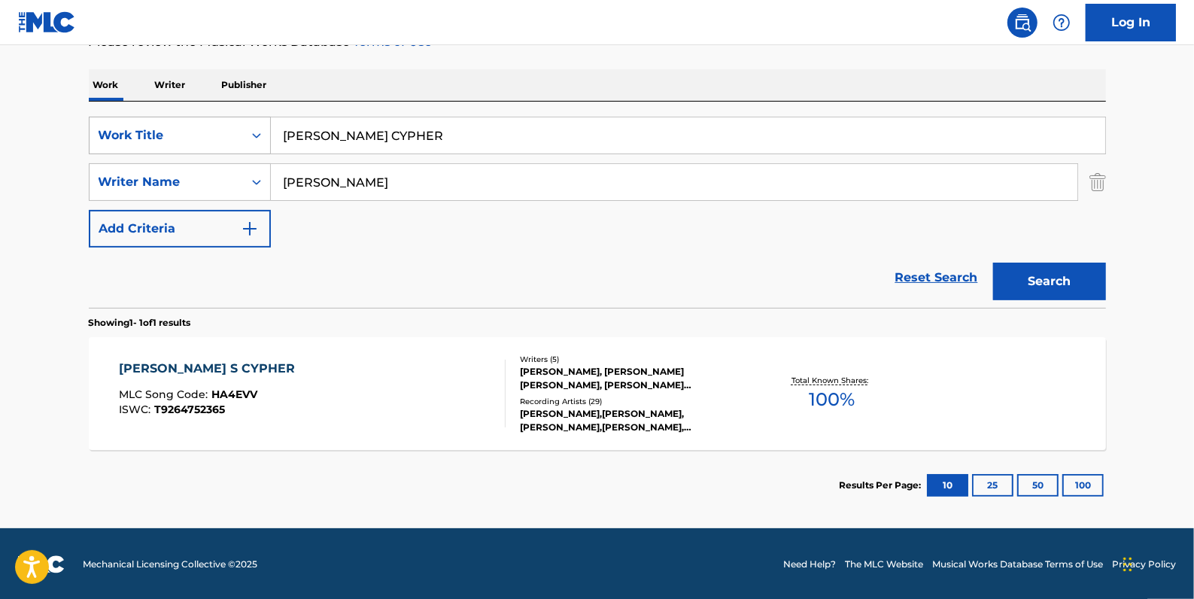
drag, startPoint x: 415, startPoint y: 129, endPoint x: 258, endPoint y: 128, distance: 157.3
click at [258, 128] on div "SearchWithCriteria33724384-d6e7-4c21-964e-c8eb5d9e6d08 Work Title [PERSON_NAME]…" at bounding box center [597, 136] width 1017 height 38
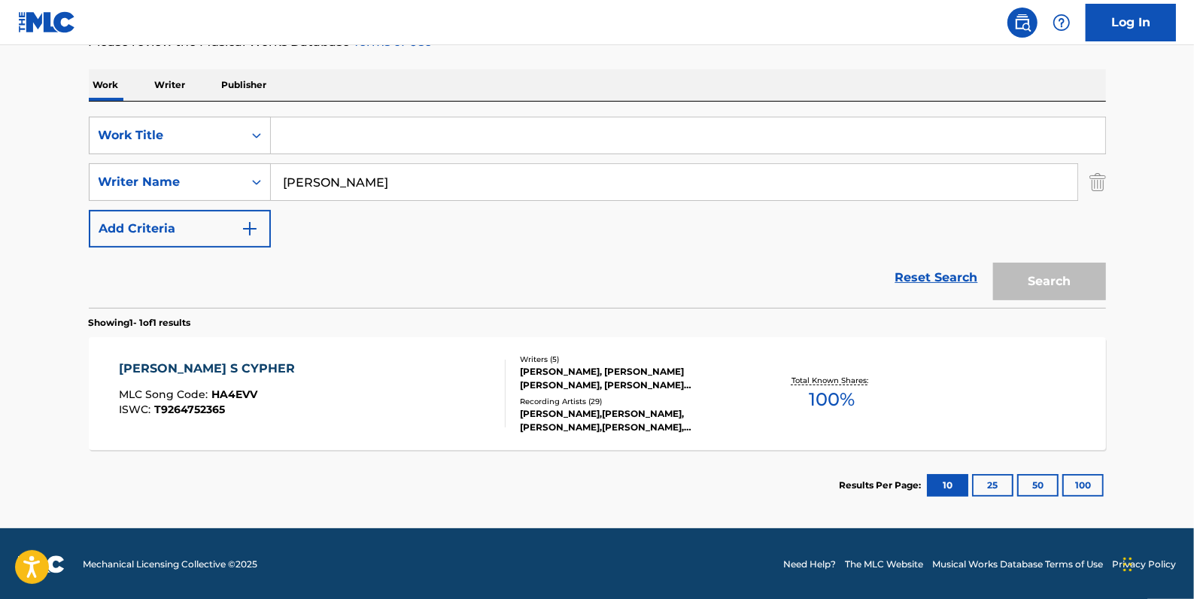
paste input "KUMBAYA"
type input "KUMBAYA"
click at [1051, 272] on button "Search" at bounding box center [1049, 282] width 113 height 38
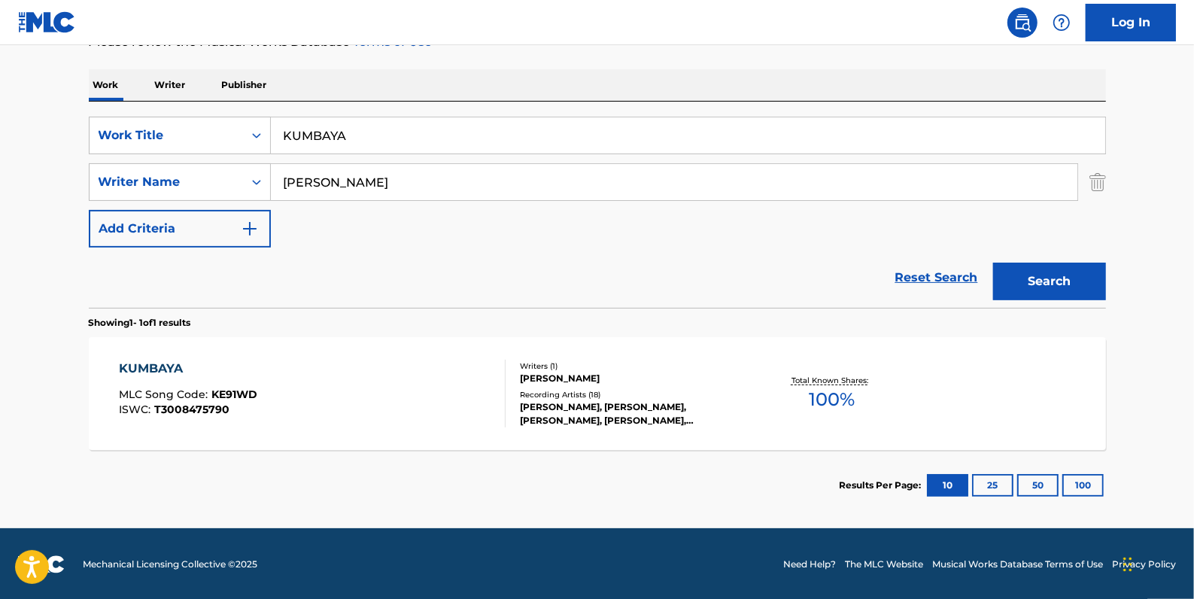
click at [457, 369] on div "KUMBAYA MLC Song Code : KE91WD ISWC : T3008475790" at bounding box center [312, 394] width 387 height 68
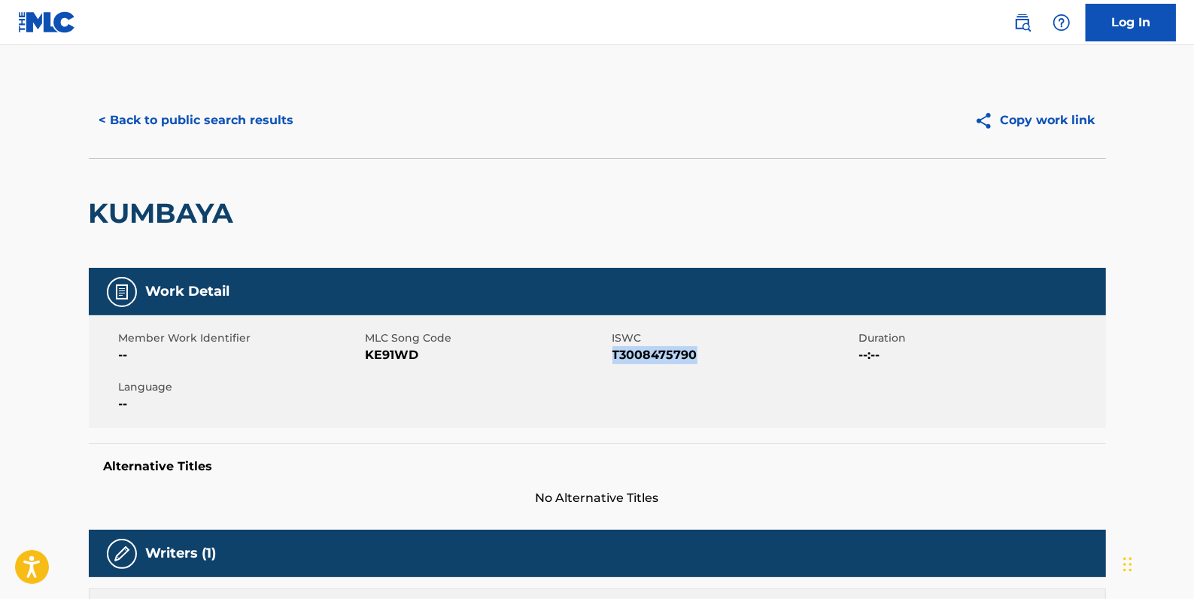
drag, startPoint x: 700, startPoint y: 353, endPoint x: 616, endPoint y: 360, distance: 83.8
click at [616, 360] on span "T3008475790" at bounding box center [734, 355] width 243 height 18
drag, startPoint x: 616, startPoint y: 360, endPoint x: 625, endPoint y: 360, distance: 8.3
copy span "T3008475790"
click at [277, 122] on button "< Back to public search results" at bounding box center [197, 121] width 216 height 38
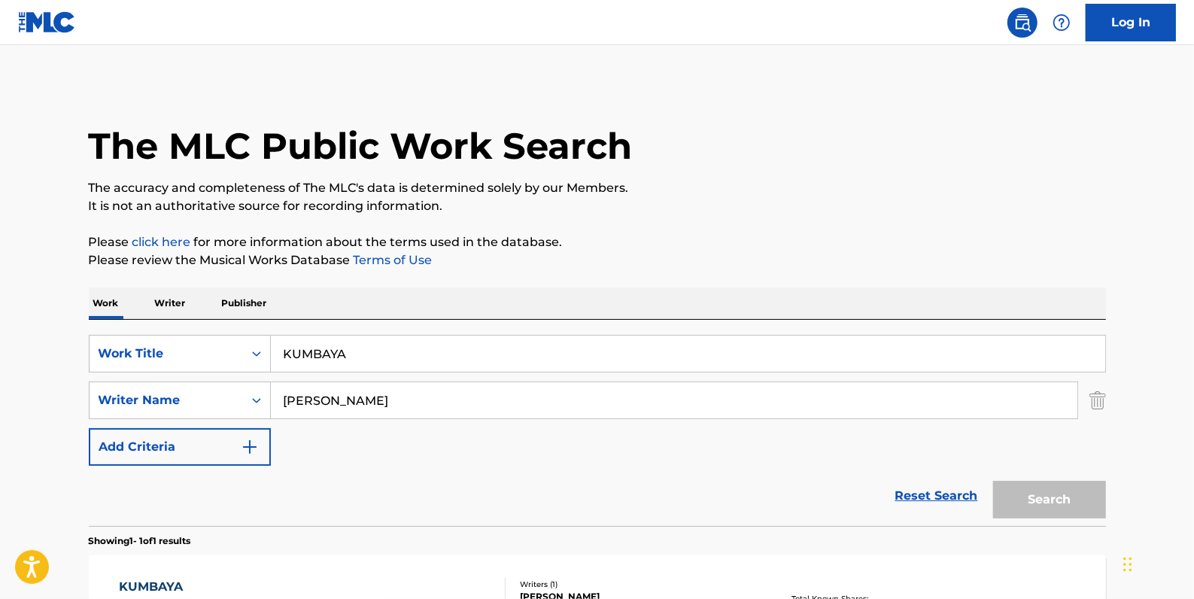
scroll to position [133, 0]
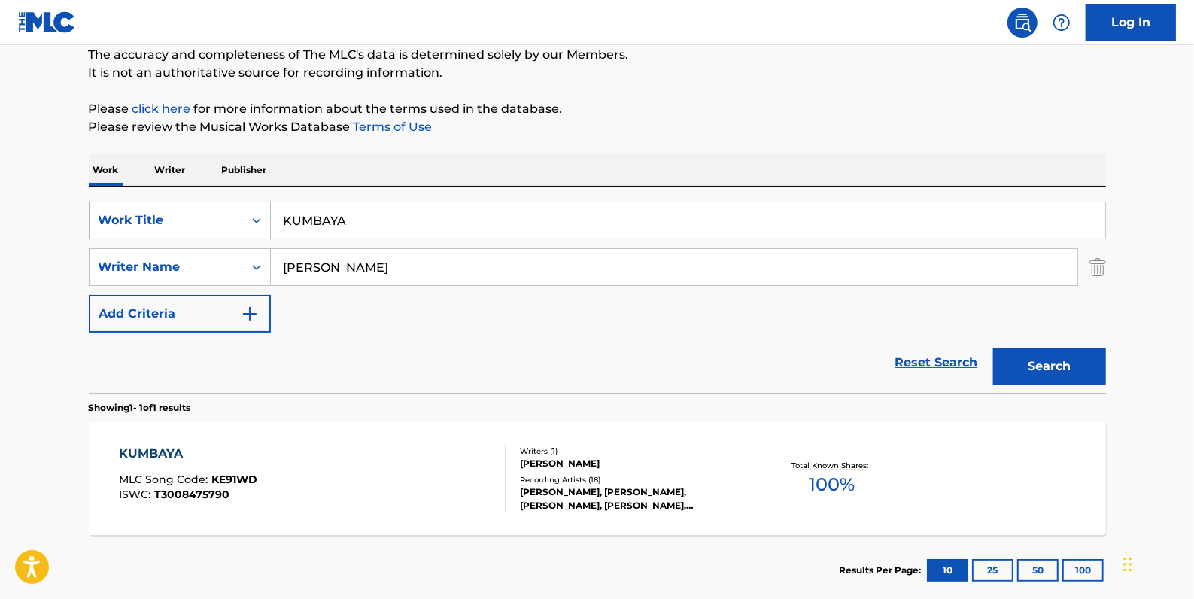
drag, startPoint x: 357, startPoint y: 226, endPoint x: 257, endPoint y: 221, distance: 100.2
click at [257, 221] on div "SearchWithCriteria33724384-d6e7-4c21-964e-c8eb5d9e6d08 Work Title KUMBAYA" at bounding box center [597, 221] width 1017 height 38
paste input "LOST"
type input "LOST"
click at [1069, 354] on button "Search" at bounding box center [1049, 367] width 113 height 38
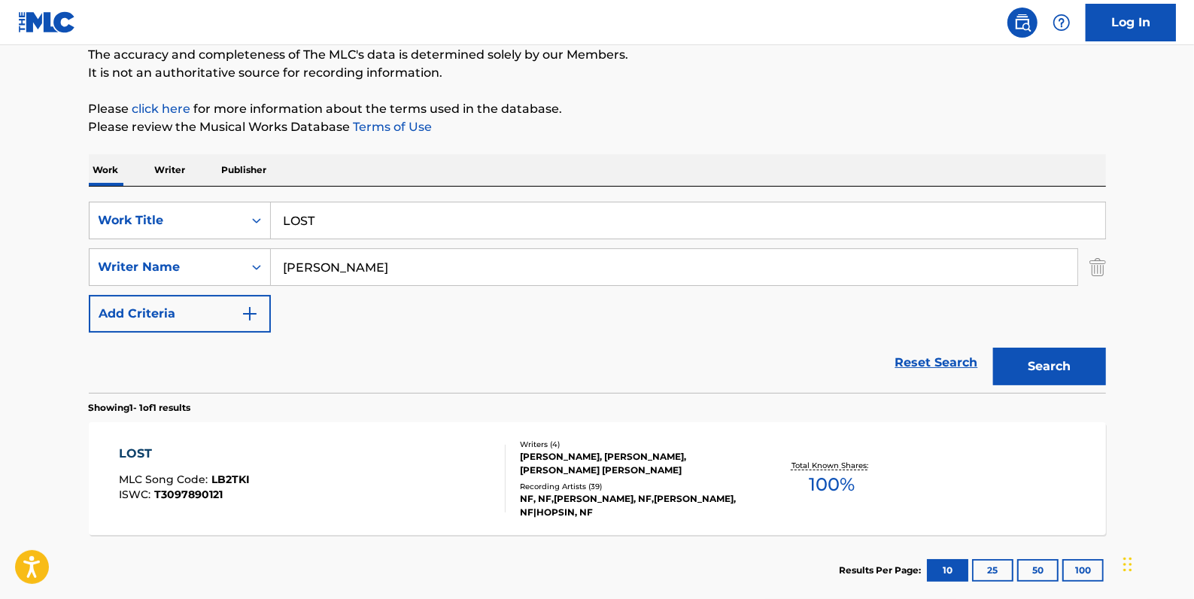
click at [376, 450] on div "LOST MLC Song Code : LB2TKI ISWC : T3097890121" at bounding box center [312, 479] width 387 height 68
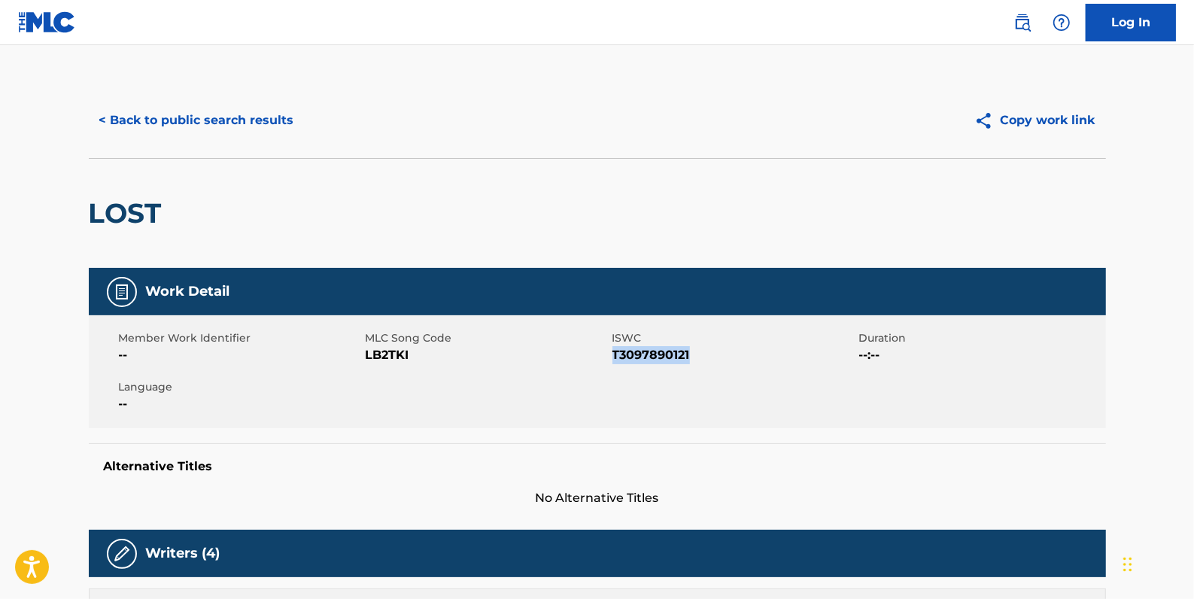
drag, startPoint x: 676, startPoint y: 352, endPoint x: 613, endPoint y: 352, distance: 63.2
click at [613, 352] on span "T3097890121" at bounding box center [734, 355] width 243 height 18
drag, startPoint x: 614, startPoint y: 352, endPoint x: 622, endPoint y: 358, distance: 9.6
copy span "T3097890121"
click at [254, 114] on button "< Back to public search results" at bounding box center [197, 121] width 216 height 38
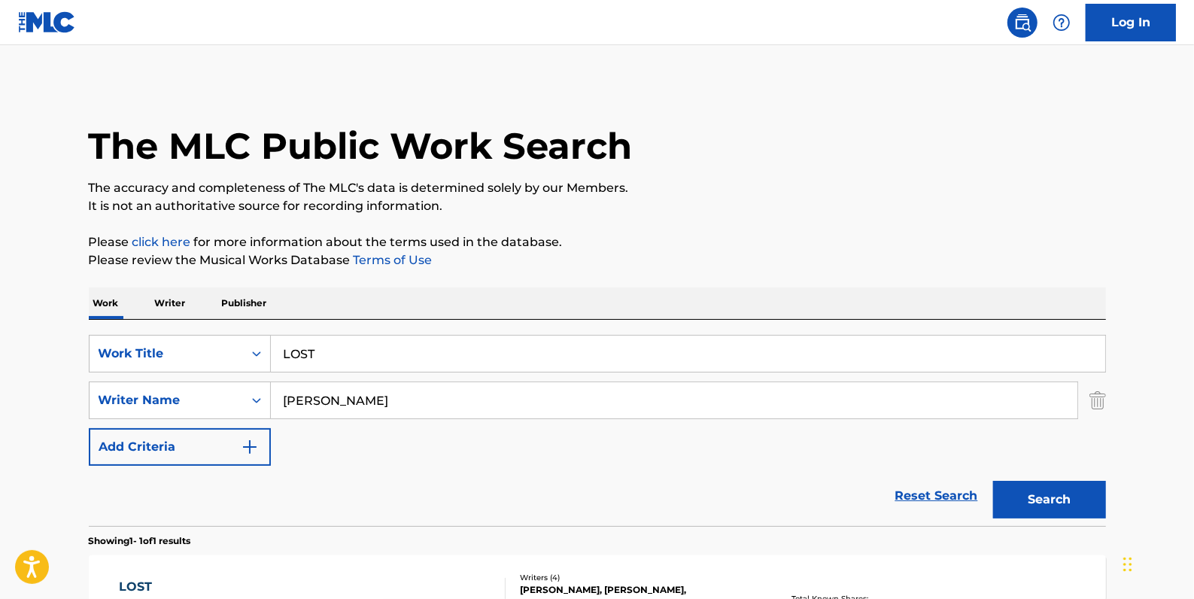
scroll to position [133, 0]
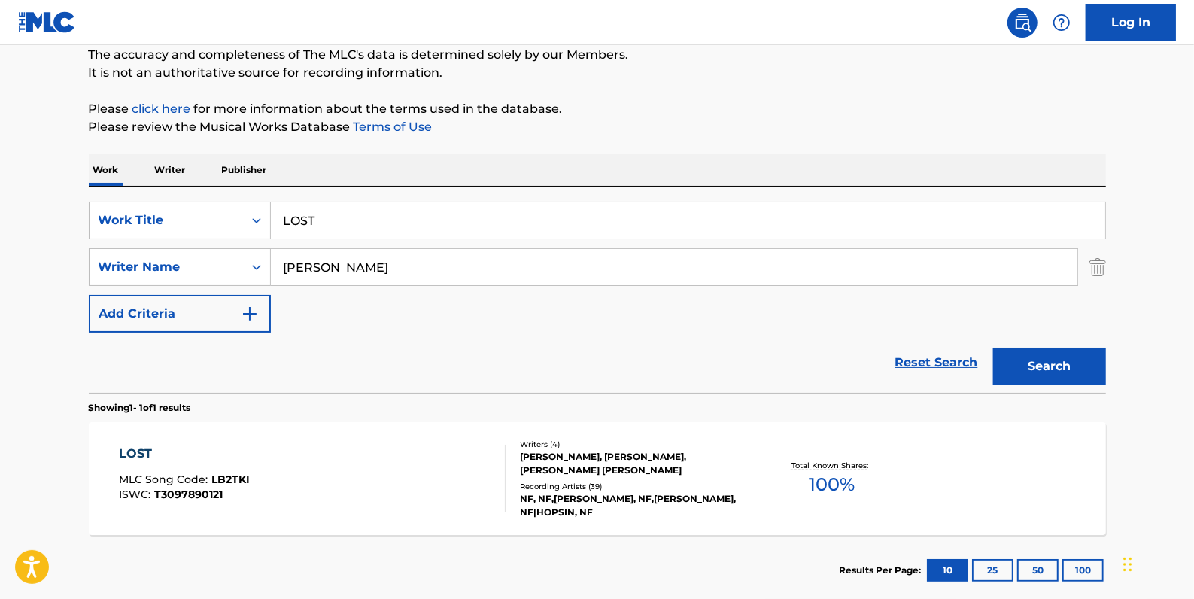
drag, startPoint x: 382, startPoint y: 226, endPoint x: 277, endPoint y: 226, distance: 104.6
click at [277, 226] on input "LOST" at bounding box center [688, 220] width 834 height 36
paste input "LOW KEY"
type input "LOW KEY"
click at [1030, 357] on button "Search" at bounding box center [1049, 367] width 113 height 38
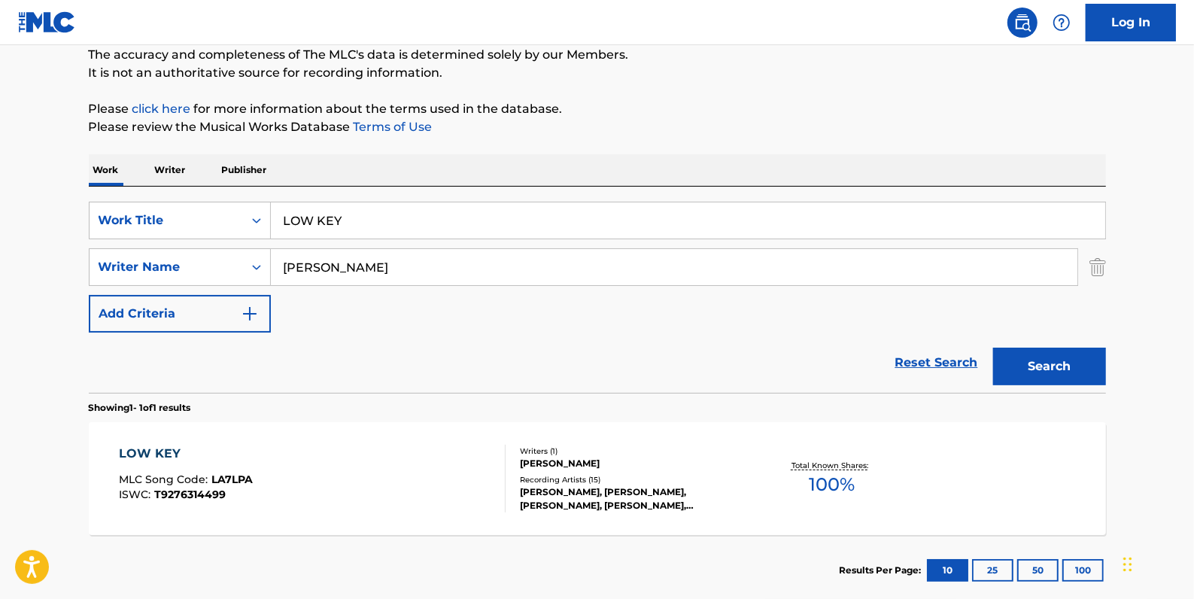
click at [415, 455] on div "LOW KEY MLC Song Code : LA7LPA ISWC : T9276314499" at bounding box center [312, 479] width 387 height 68
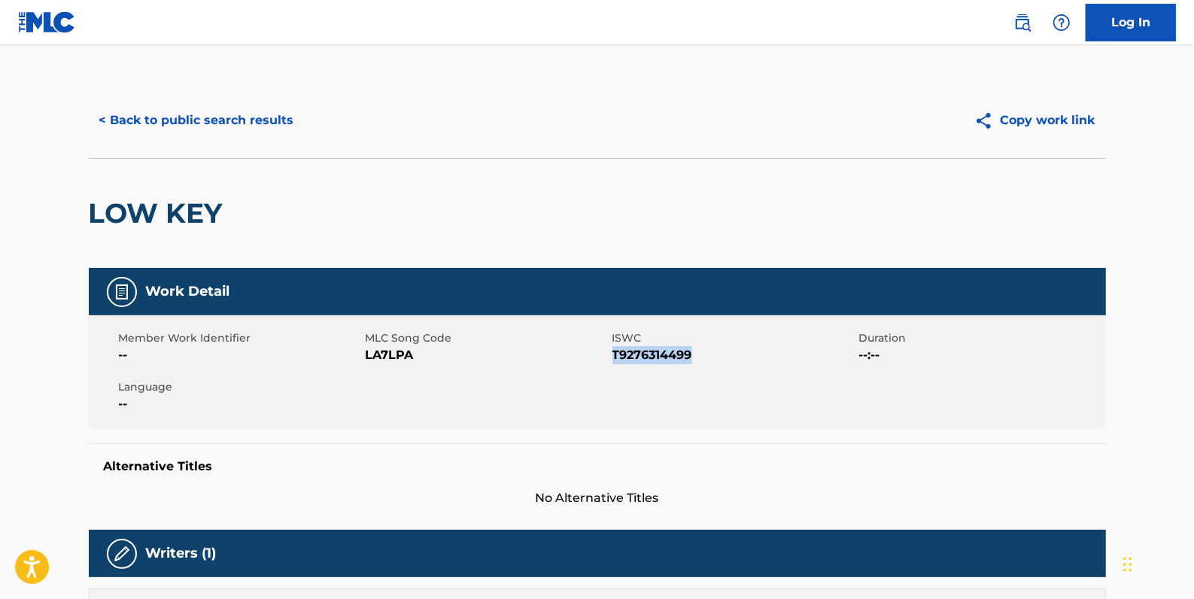
drag, startPoint x: 699, startPoint y: 352, endPoint x: 612, endPoint y: 353, distance: 87.3
click at [613, 353] on span "T9276314499" at bounding box center [734, 355] width 243 height 18
drag, startPoint x: 612, startPoint y: 353, endPoint x: 631, endPoint y: 358, distance: 19.5
copy span "T9276314499"
click at [248, 120] on button "< Back to public search results" at bounding box center [197, 121] width 216 height 38
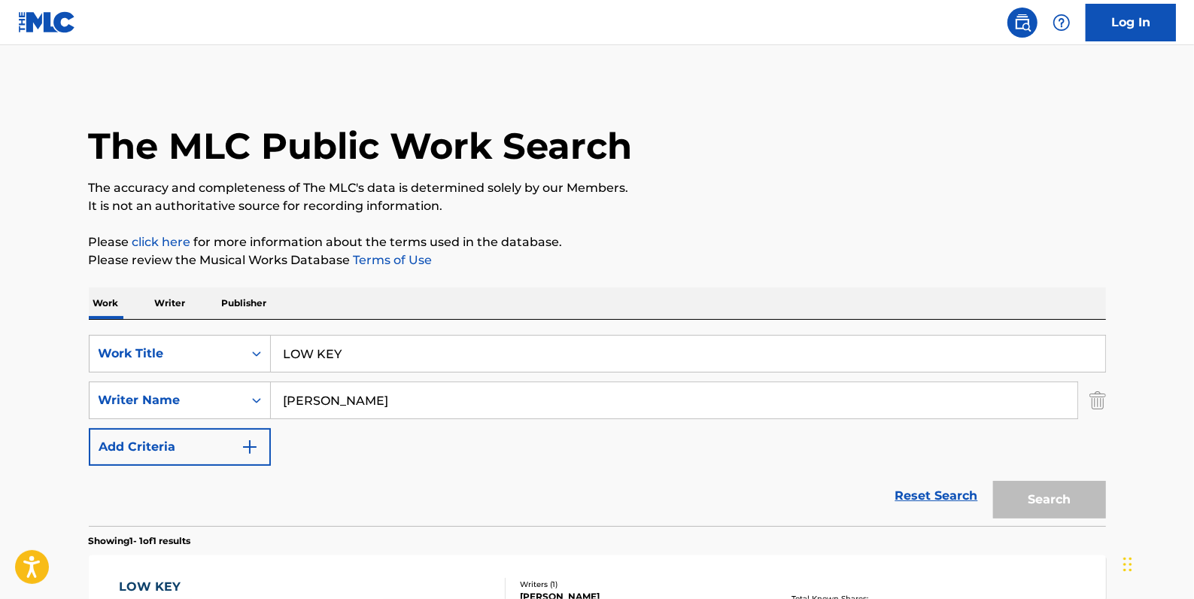
scroll to position [133, 0]
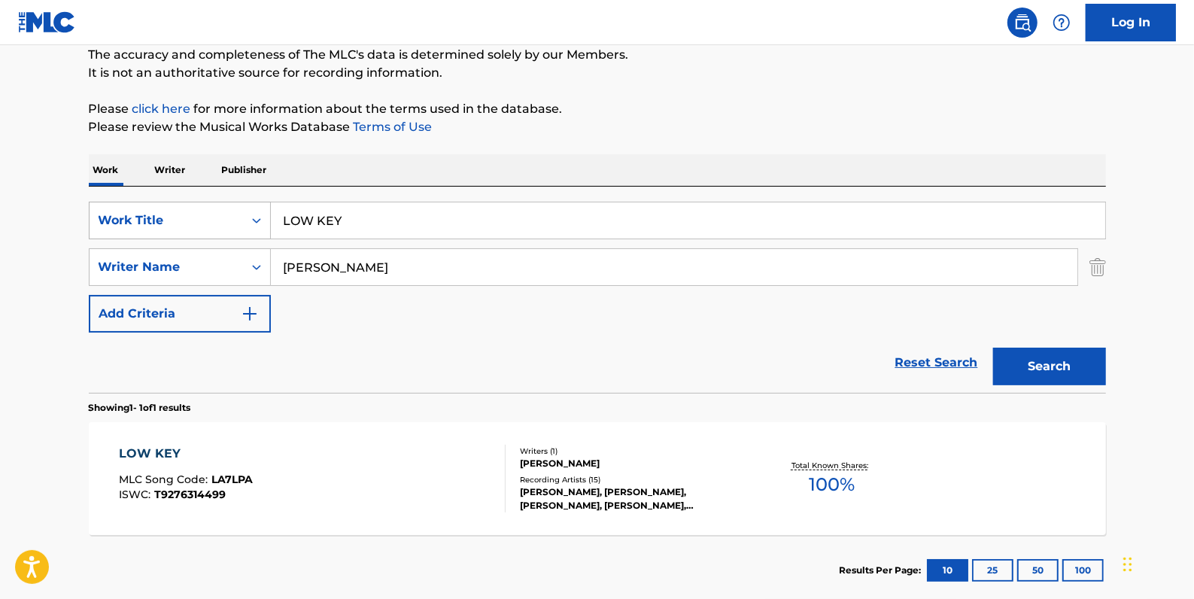
drag, startPoint x: 372, startPoint y: 214, endPoint x: 261, endPoint y: 214, distance: 110.6
click at [261, 214] on div "SearchWithCriteria33724384-d6e7-4c21-964e-c8eb5d9e6d08 Work Title LOW KEY" at bounding box center [597, 221] width 1017 height 38
paste input "PICASSO"
type input "PICASSO"
click at [1031, 363] on button "Search" at bounding box center [1049, 367] width 113 height 38
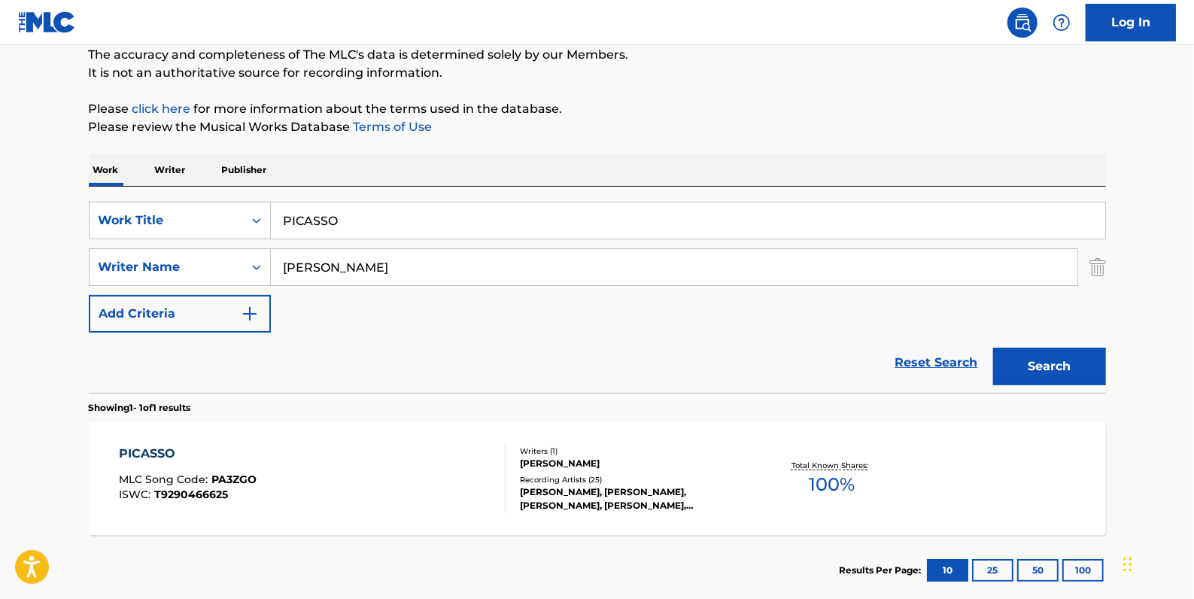
click at [368, 456] on div "PICASSO MLC Song Code : PA3ZGO ISWC : T9290466625" at bounding box center [312, 479] width 387 height 68
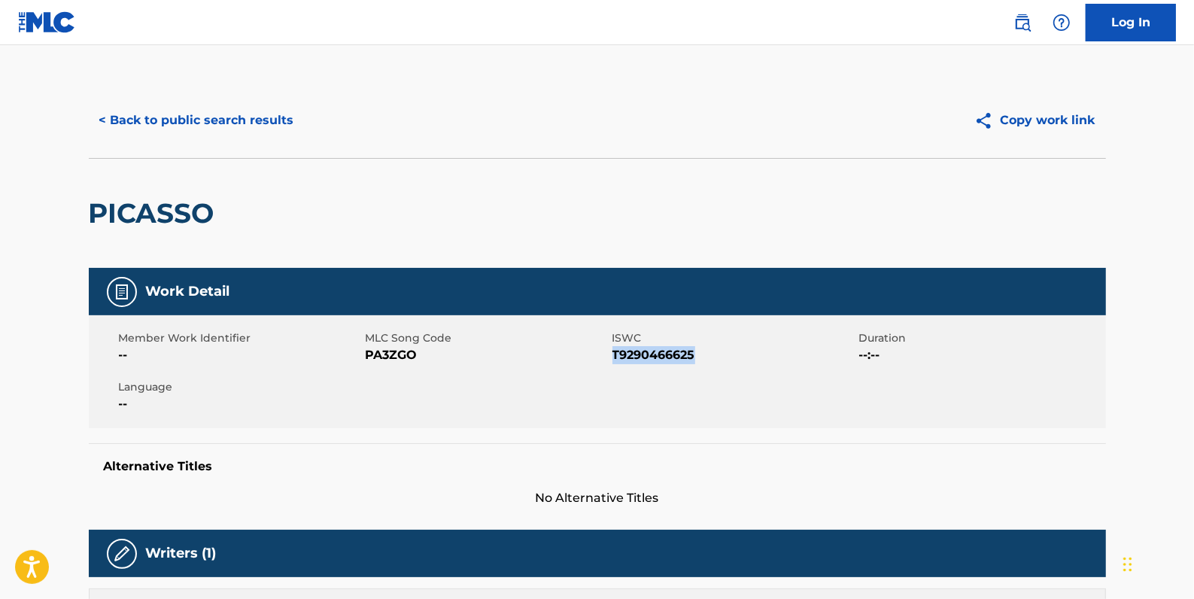
drag, startPoint x: 705, startPoint y: 355, endPoint x: 612, endPoint y: 353, distance: 93.3
click at [613, 353] on span "T9290466625" at bounding box center [734, 355] width 243 height 18
drag, startPoint x: 612, startPoint y: 353, endPoint x: 625, endPoint y: 356, distance: 13.1
copy span "T9290466625"
click at [251, 117] on button "< Back to public search results" at bounding box center [197, 121] width 216 height 38
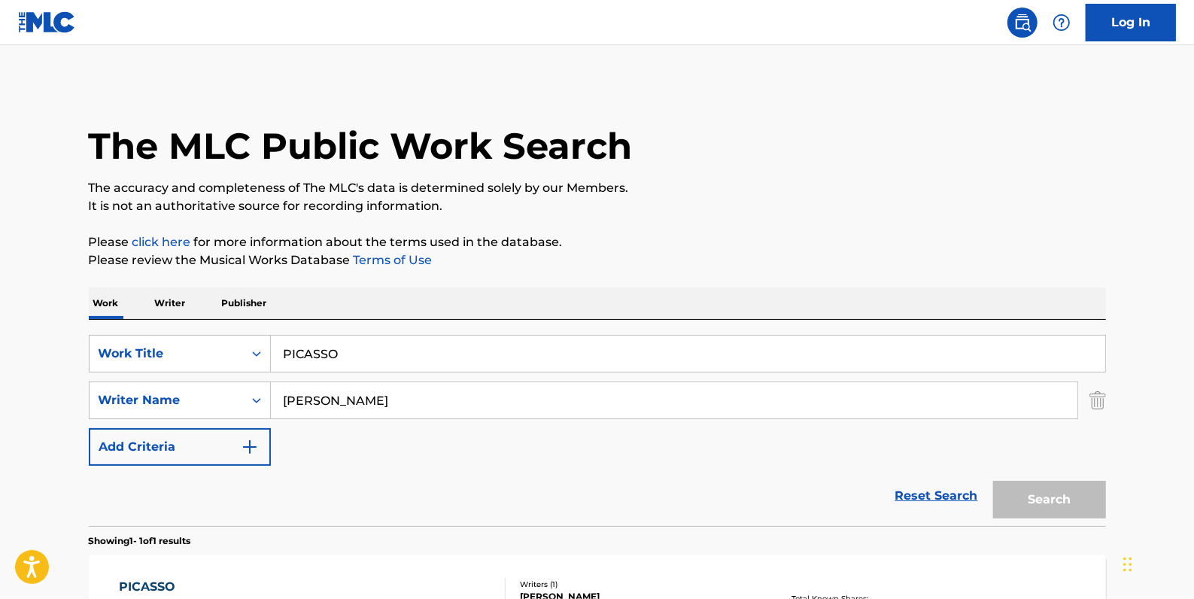
scroll to position [133, 0]
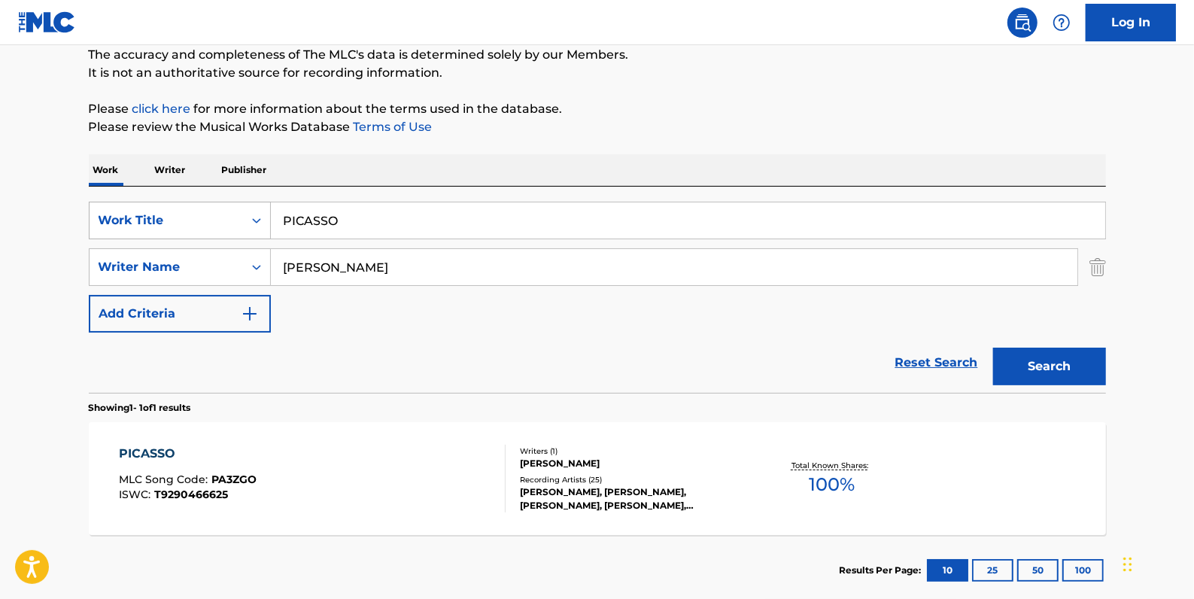
drag, startPoint x: 370, startPoint y: 213, endPoint x: 261, endPoint y: 214, distance: 109.1
click at [261, 214] on div "SearchWithCriteria33724384-d6e7-4c21-964e-c8eb5d9e6d08 Work Title PICASSO" at bounding box center [597, 221] width 1017 height 38
paste input "SOLDIER"
type input "SOLDIER"
click at [1081, 357] on button "Search" at bounding box center [1049, 367] width 113 height 38
